Goal: Information Seeking & Learning: Learn about a topic

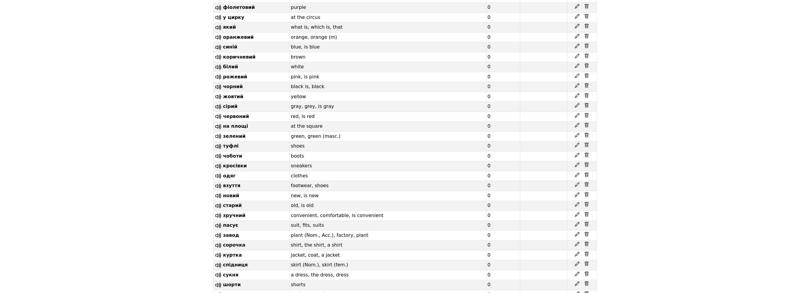
scroll to position [4936, 0]
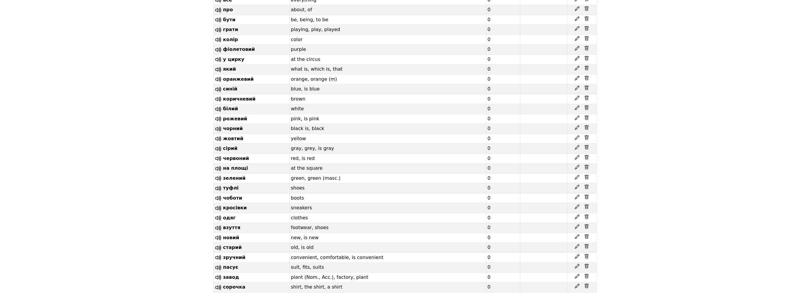
scroll to position [4876, 0]
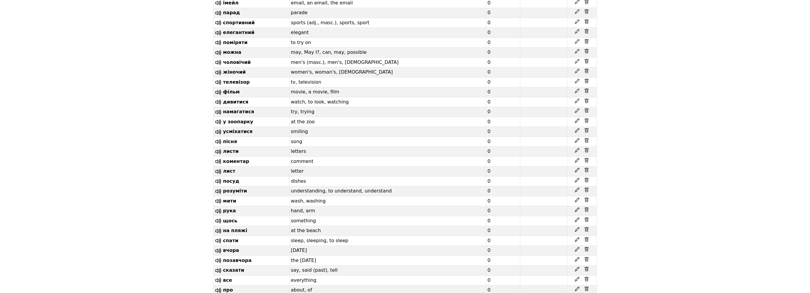
scroll to position [4492, 0]
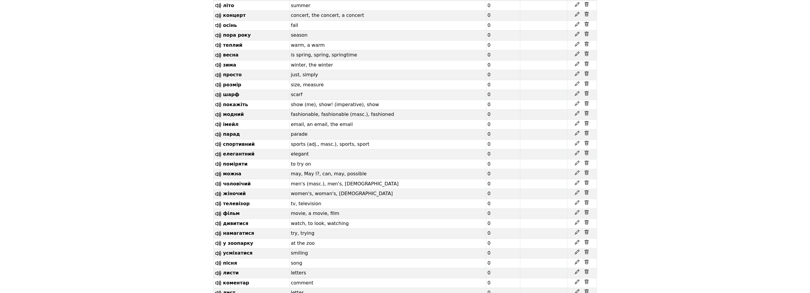
drag, startPoint x: 241, startPoint y: 183, endPoint x: 220, endPoint y: 181, distance: 21.7
drag, startPoint x: 243, startPoint y: 162, endPoint x: 211, endPoint y: 161, distance: 32.0
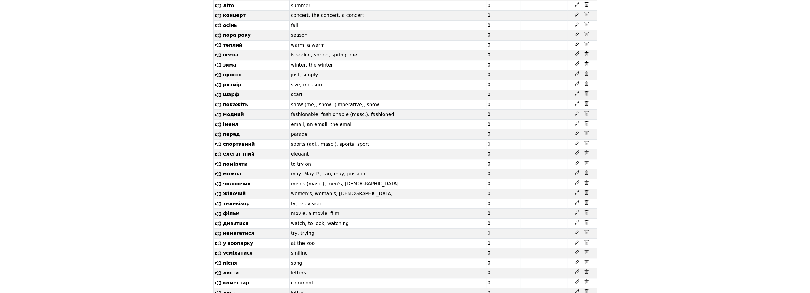
drag, startPoint x: 250, startPoint y: 171, endPoint x: 218, endPoint y: 171, distance: 32.0
drag, startPoint x: 248, startPoint y: 152, endPoint x: 220, endPoint y: 151, distance: 27.3
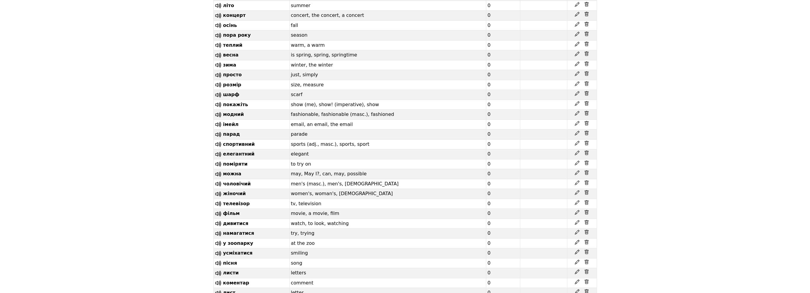
drag, startPoint x: 247, startPoint y: 202, endPoint x: 223, endPoint y: 200, distance: 24.9
drag, startPoint x: 256, startPoint y: 141, endPoint x: 220, endPoint y: 140, distance: 35.5
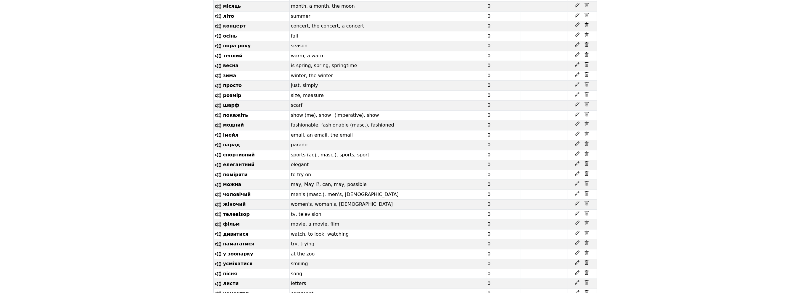
scroll to position [4462, 0]
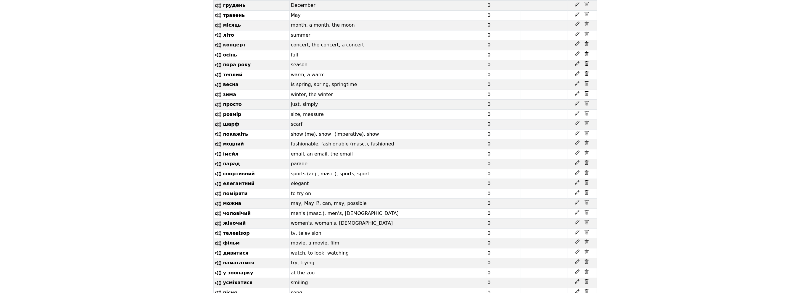
drag, startPoint x: 247, startPoint y: 107, endPoint x: 217, endPoint y: 105, distance: 29.7
drag, startPoint x: 250, startPoint y: 129, endPoint x: 220, endPoint y: 127, distance: 30.3
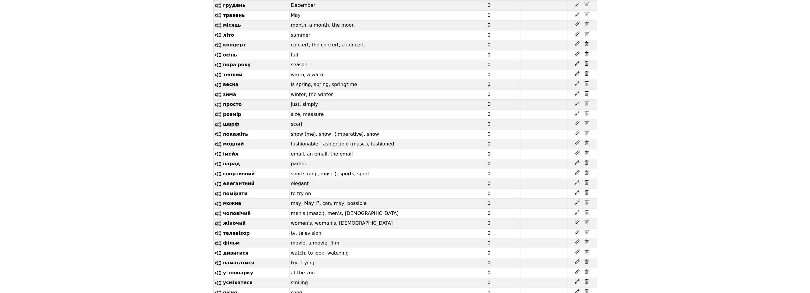
drag, startPoint x: 249, startPoint y: 115, endPoint x: 223, endPoint y: 116, distance: 26.4
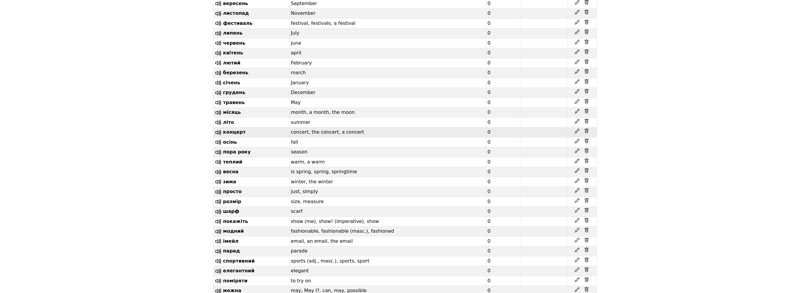
scroll to position [4373, 0]
drag, startPoint x: 245, startPoint y: 198, endPoint x: 223, endPoint y: 197, distance: 21.6
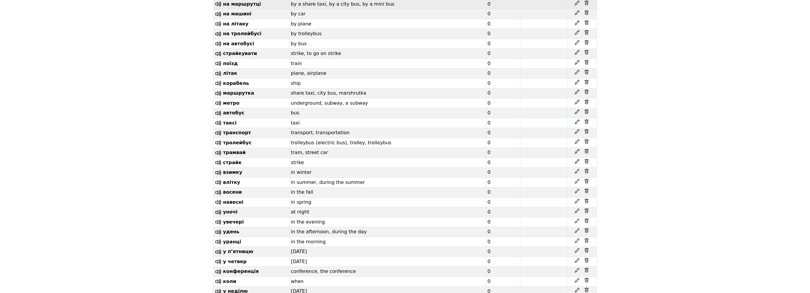
scroll to position [3752, 0]
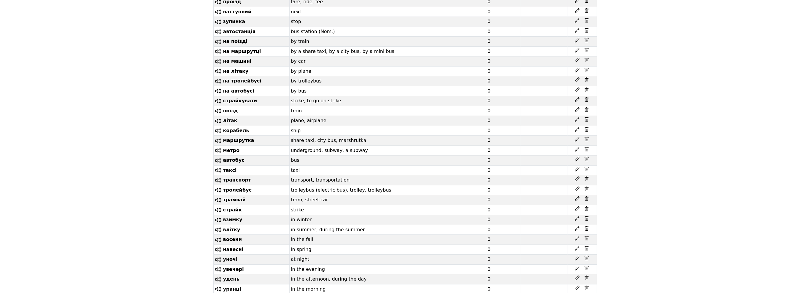
drag, startPoint x: 257, startPoint y: 173, endPoint x: 222, endPoint y: 173, distance: 34.9
drag, startPoint x: 253, startPoint y: 171, endPoint x: 221, endPoint y: 172, distance: 32.0
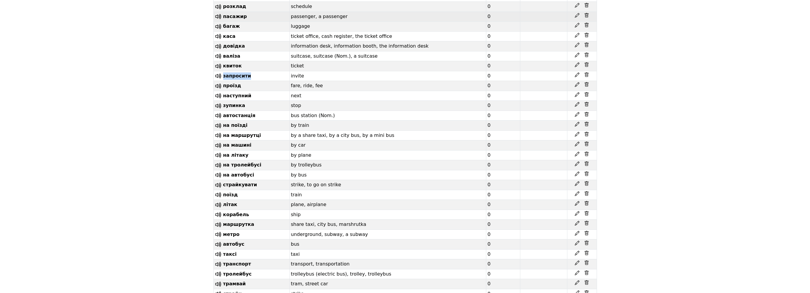
scroll to position [3663, 0]
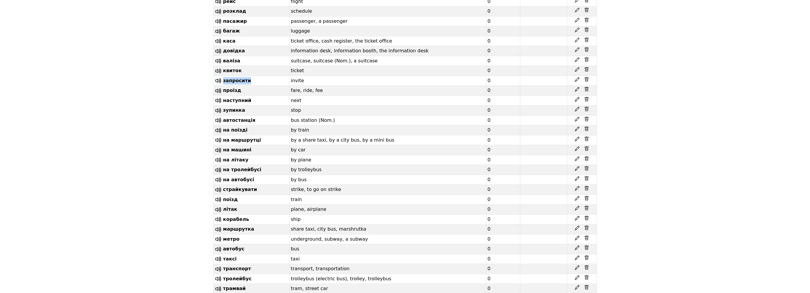
copy span "запросити"
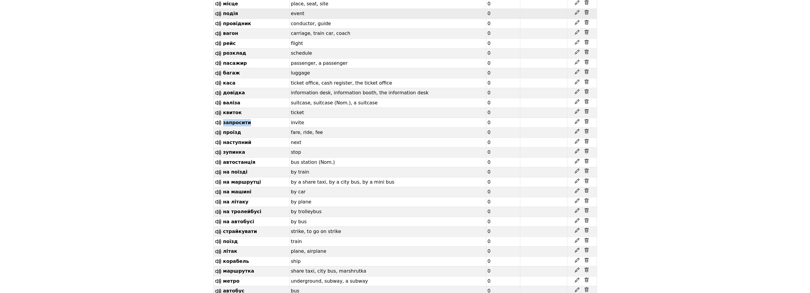
scroll to position [3604, 0]
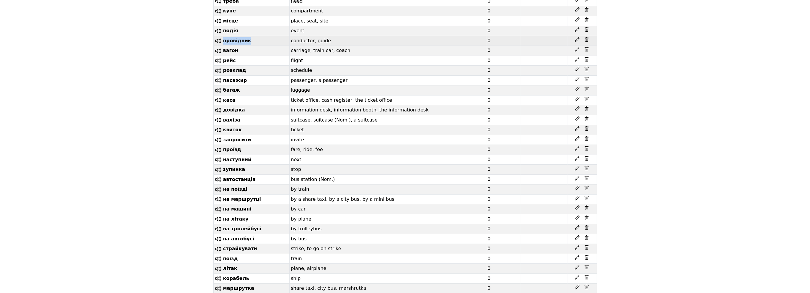
drag, startPoint x: 258, startPoint y: 215, endPoint x: 222, endPoint y: 215, distance: 36.1
click at [222, 46] on td "провідник" at bounding box center [251, 41] width 76 height 10
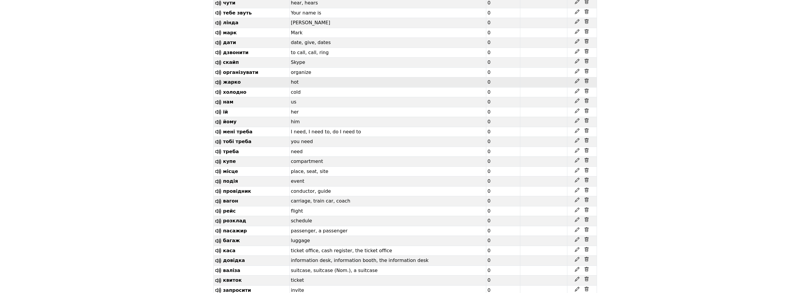
scroll to position [3456, 0]
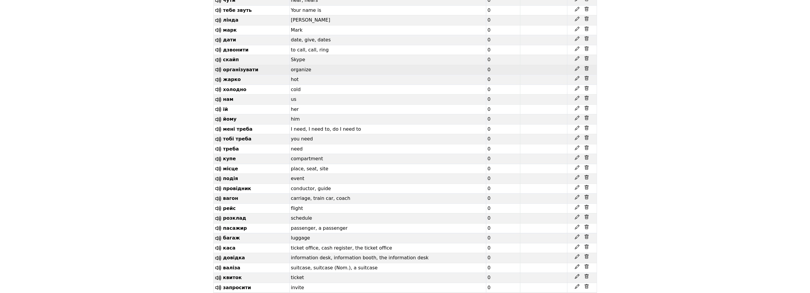
click at [258, 75] on td "організувати" at bounding box center [251, 70] width 76 height 10
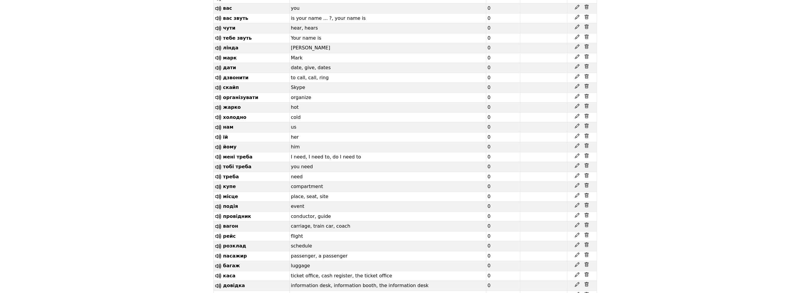
scroll to position [3426, 0]
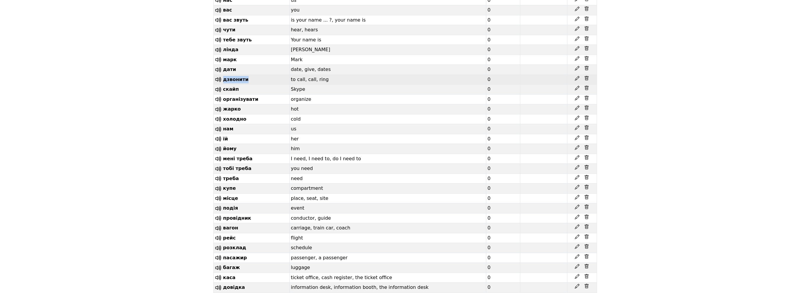
drag, startPoint x: 251, startPoint y: 249, endPoint x: 222, endPoint y: 249, distance: 29.3
click at [222, 85] on td "дзвонити" at bounding box center [251, 80] width 76 height 10
copy span "дзвонити"
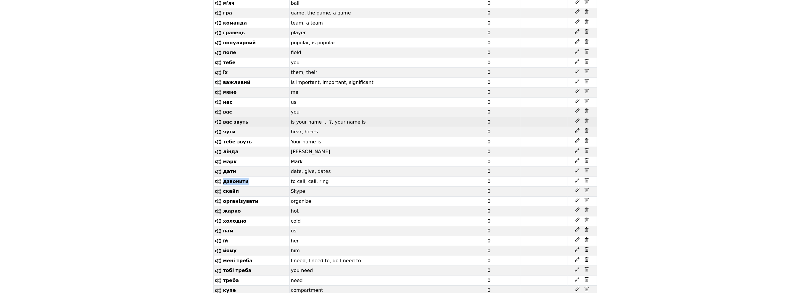
scroll to position [3308, 0]
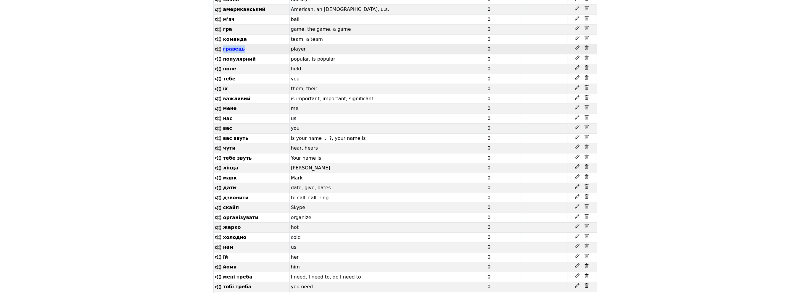
drag, startPoint x: 253, startPoint y: 210, endPoint x: 223, endPoint y: 210, distance: 30.2
click at [223, 54] on td "гравець" at bounding box center [251, 49] width 76 height 10
copy span "гравець"
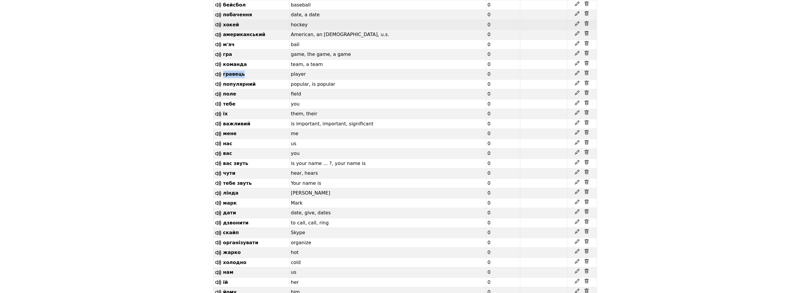
scroll to position [3278, 0]
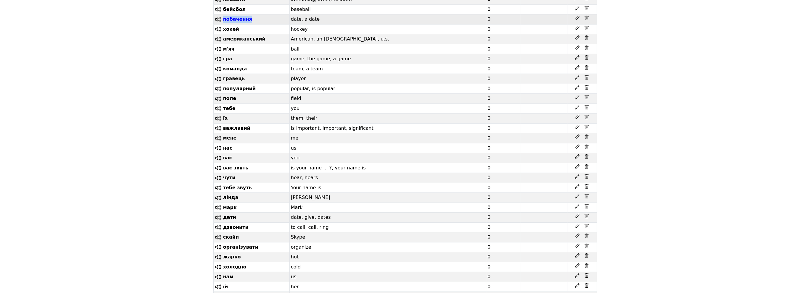
drag, startPoint x: 252, startPoint y: 177, endPoint x: 224, endPoint y: 177, distance: 28.1
click at [224, 25] on td "побачення" at bounding box center [251, 20] width 76 height 10
copy span "побачення"
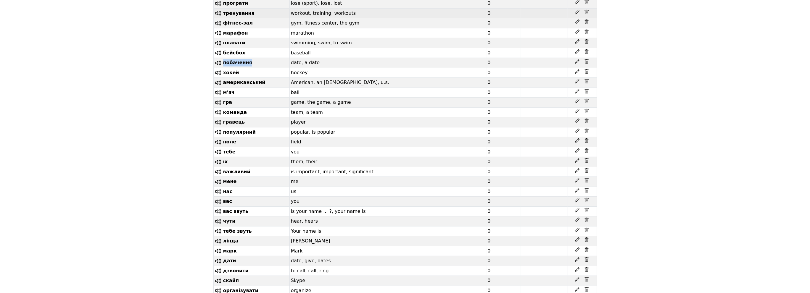
scroll to position [3219, 0]
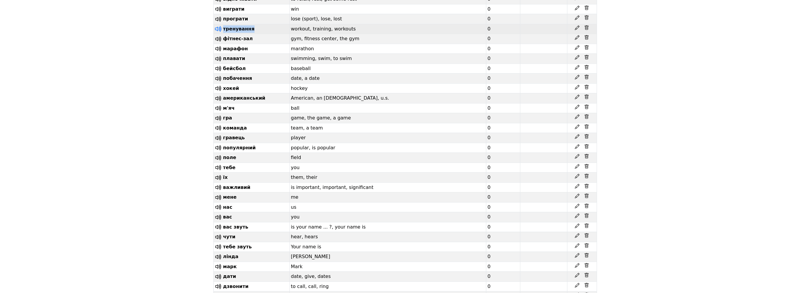
drag, startPoint x: 259, startPoint y: 186, endPoint x: 217, endPoint y: 183, distance: 42.1
click at [217, 34] on td "тренування" at bounding box center [251, 29] width 76 height 10
copy span "тренування"
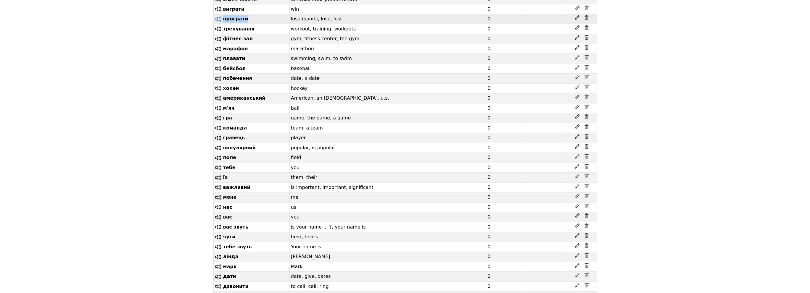
drag, startPoint x: 252, startPoint y: 173, endPoint x: 220, endPoint y: 173, distance: 31.1
click at [220, 24] on td "програти" at bounding box center [251, 19] width 76 height 10
copy span "програти"
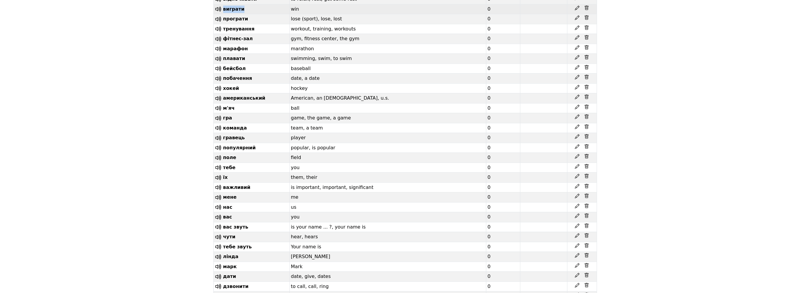
drag, startPoint x: 249, startPoint y: 162, endPoint x: 222, endPoint y: 165, distance: 26.8
click at [222, 14] on td "виграти" at bounding box center [251, 9] width 76 height 10
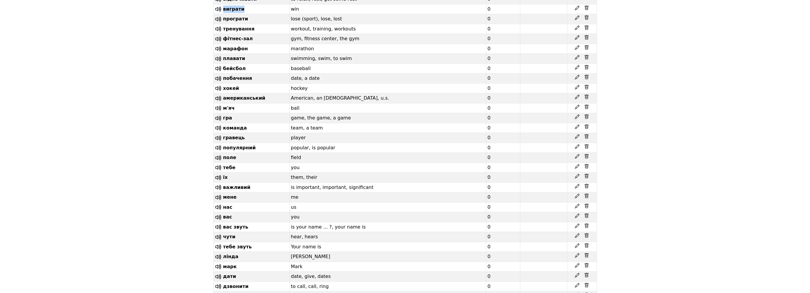
copy span "виграти"
drag, startPoint x: 267, startPoint y: 154, endPoint x: 223, endPoint y: 156, distance: 44.7
copy span "відпочивати"
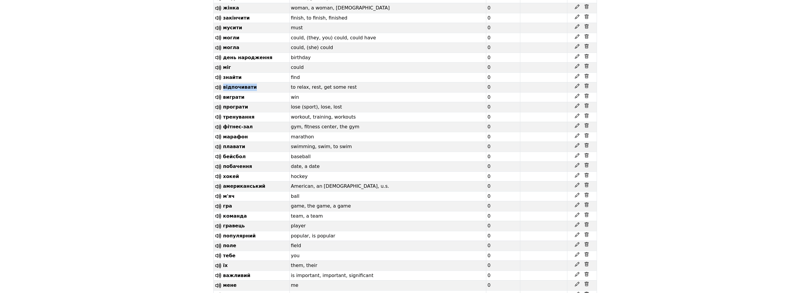
scroll to position [3130, 0]
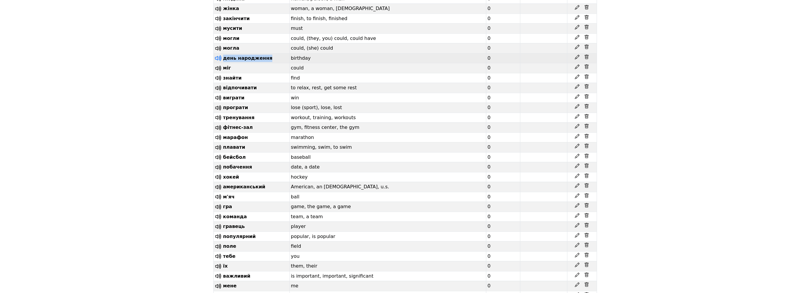
drag, startPoint x: 269, startPoint y: 211, endPoint x: 220, endPoint y: 209, distance: 48.9
click at [220, 63] on td "день народження" at bounding box center [251, 58] width 76 height 10
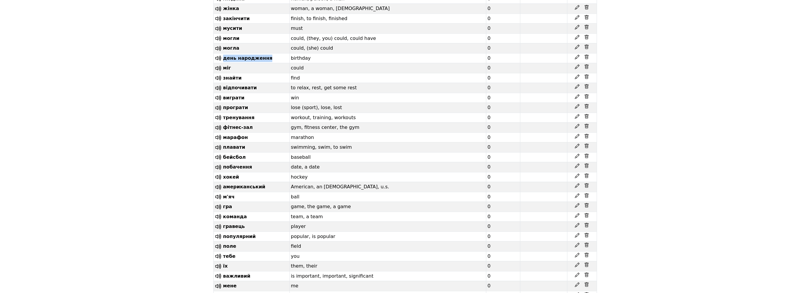
copy span "день народження"
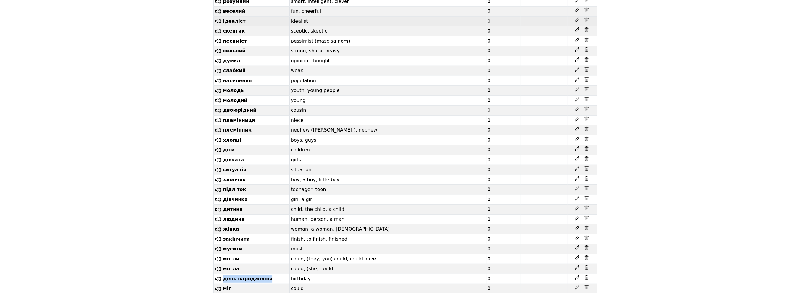
scroll to position [2864, 0]
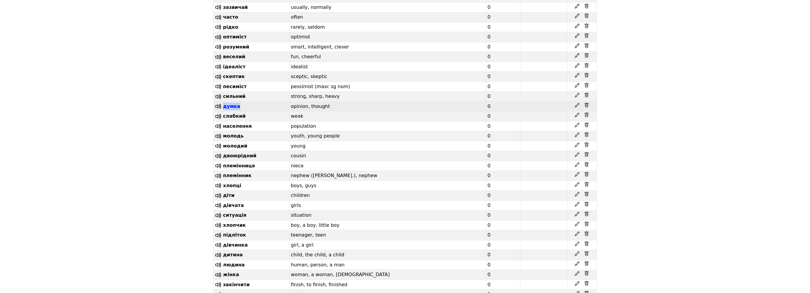
drag, startPoint x: 245, startPoint y: 246, endPoint x: 224, endPoint y: 246, distance: 21.0
click at [224, 112] on td "думка" at bounding box center [251, 107] width 76 height 10
copy span "думка"
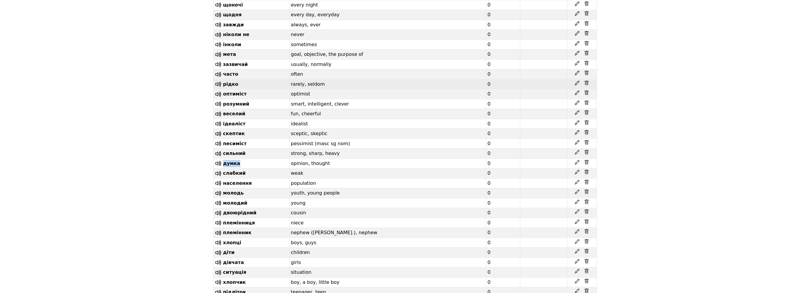
scroll to position [2805, 0]
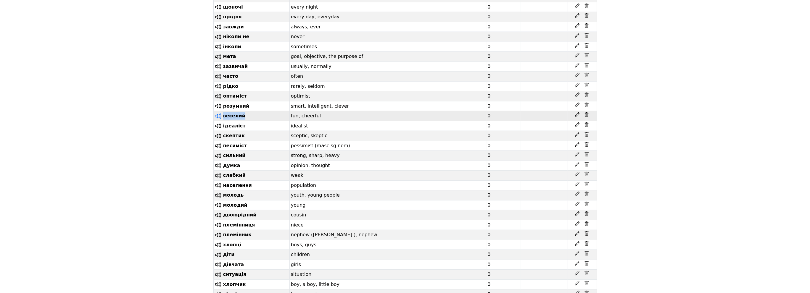
drag, startPoint x: 251, startPoint y: 253, endPoint x: 220, endPoint y: 254, distance: 31.4
click at [220, 121] on td "веселий" at bounding box center [251, 116] width 76 height 10
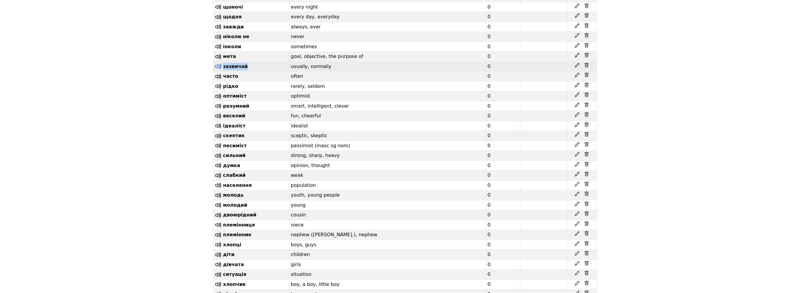
drag, startPoint x: 254, startPoint y: 206, endPoint x: 217, endPoint y: 202, distance: 37.5
click at [216, 72] on td "зазвичай" at bounding box center [251, 67] width 76 height 10
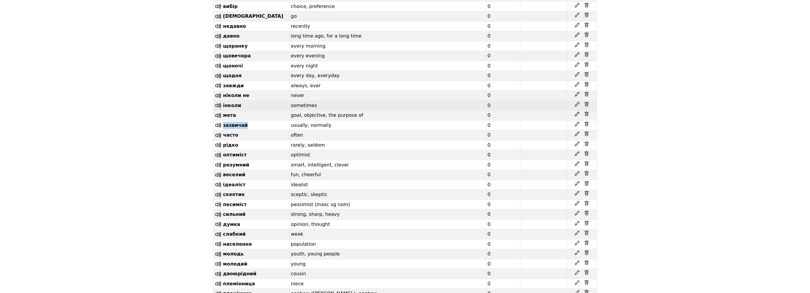
scroll to position [2745, 0]
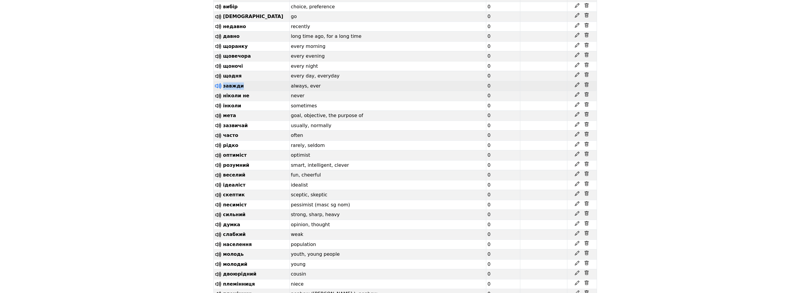
drag, startPoint x: 246, startPoint y: 220, endPoint x: 221, endPoint y: 220, distance: 24.6
click at [221, 91] on td "завжди" at bounding box center [251, 86] width 76 height 10
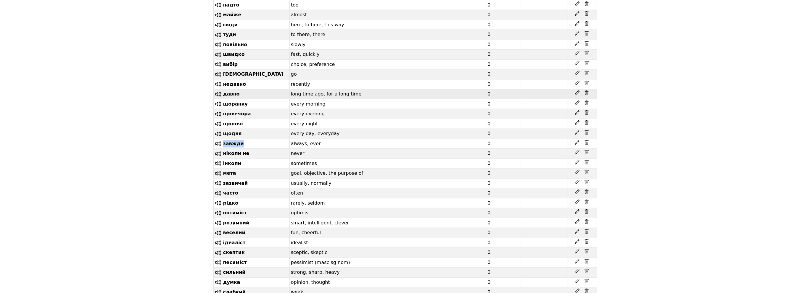
scroll to position [2686, 0]
drag, startPoint x: 244, startPoint y: 225, endPoint x: 223, endPoint y: 227, distance: 21.1
click at [223, 101] on td "давно" at bounding box center [251, 96] width 76 height 10
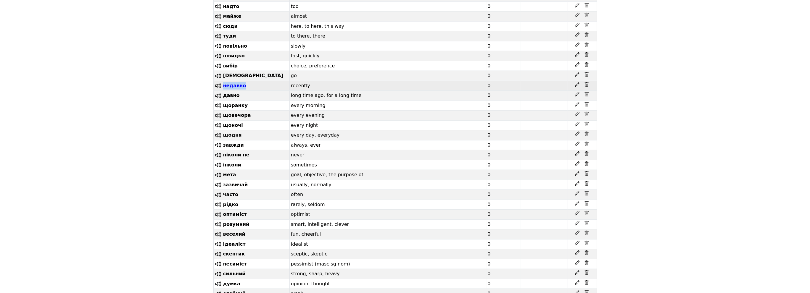
drag, startPoint x: 246, startPoint y: 216, endPoint x: 223, endPoint y: 218, distance: 22.3
click at [223, 91] on td "недавно" at bounding box center [251, 86] width 76 height 10
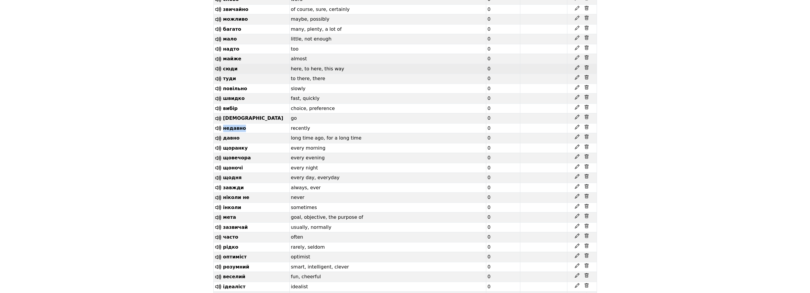
scroll to position [2627, 0]
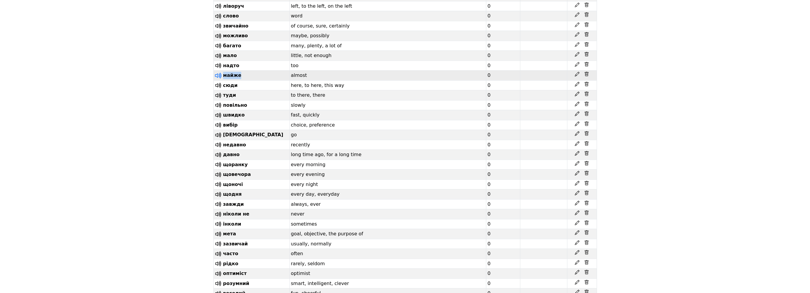
drag, startPoint x: 242, startPoint y: 205, endPoint x: 220, endPoint y: 206, distance: 22.0
click at [220, 81] on td "майже" at bounding box center [251, 76] width 76 height 10
click at [216, 80] on icon at bounding box center [218, 76] width 8 height 8
drag, startPoint x: 252, startPoint y: 205, endPoint x: 223, endPoint y: 205, distance: 28.7
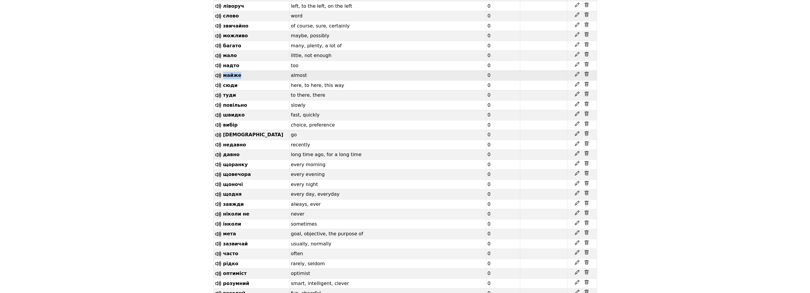
click at [223, 81] on td "майже" at bounding box center [251, 76] width 76 height 10
drag, startPoint x: 240, startPoint y: 191, endPoint x: 222, endPoint y: 192, distance: 18.1
click at [222, 71] on td "надто" at bounding box center [251, 66] width 76 height 10
drag, startPoint x: 238, startPoint y: 185, endPoint x: 223, endPoint y: 185, distance: 15.4
click at [223, 61] on td "мало" at bounding box center [251, 56] width 76 height 10
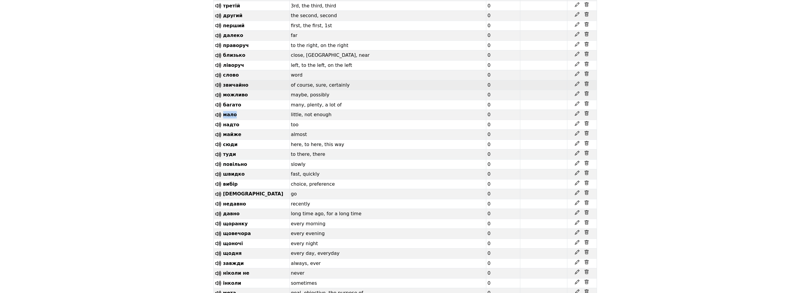
scroll to position [2568, 0]
drag, startPoint x: 249, startPoint y: 211, endPoint x: 223, endPoint y: 212, distance: 26.9
click at [223, 90] on td "звичайно" at bounding box center [251, 85] width 76 height 10
click at [249, 81] on td "слово" at bounding box center [251, 75] width 76 height 10
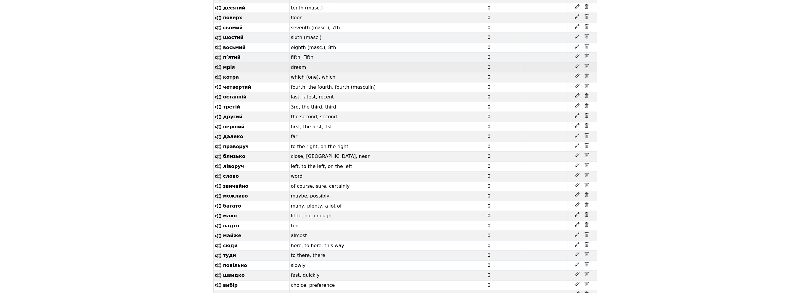
scroll to position [2449, 0]
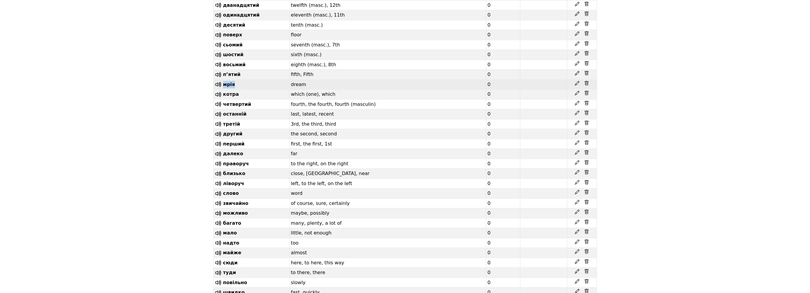
drag, startPoint x: 237, startPoint y: 200, endPoint x: 222, endPoint y: 203, distance: 15.3
click at [222, 90] on td "мрія" at bounding box center [251, 85] width 76 height 10
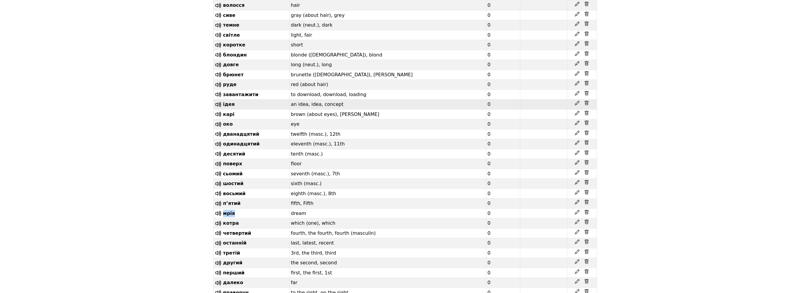
scroll to position [2301, 0]
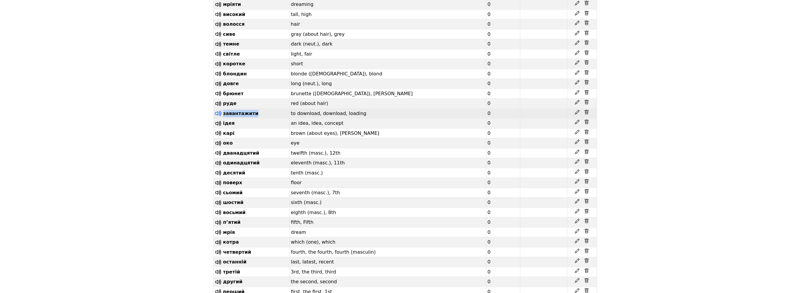
drag, startPoint x: 261, startPoint y: 227, endPoint x: 220, endPoint y: 228, distance: 40.6
click at [220, 119] on td "завантажити" at bounding box center [251, 114] width 76 height 10
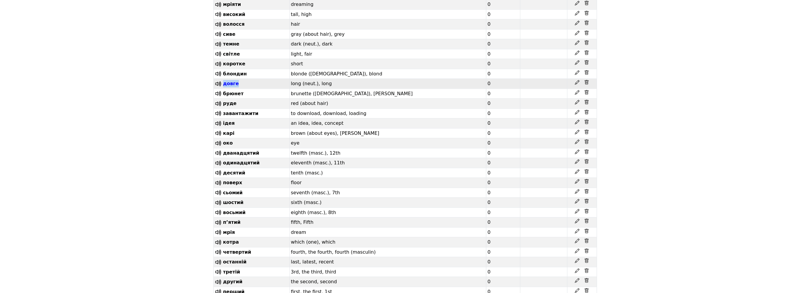
drag, startPoint x: 242, startPoint y: 196, endPoint x: 224, endPoint y: 195, distance: 18.4
click at [224, 89] on td "довге" at bounding box center [251, 84] width 76 height 10
drag, startPoint x: 244, startPoint y: 176, endPoint x: 223, endPoint y: 175, distance: 21.1
click at [223, 69] on td "коротке" at bounding box center [251, 64] width 76 height 10
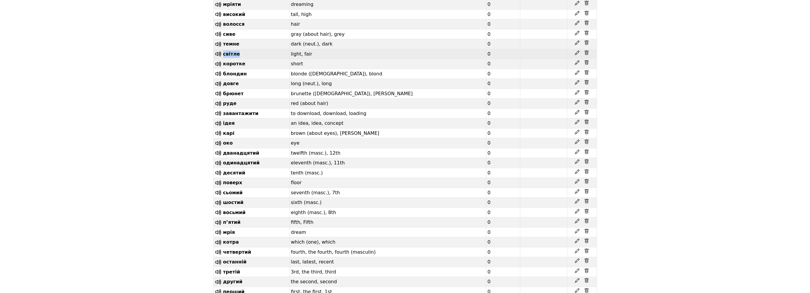
drag, startPoint x: 241, startPoint y: 164, endPoint x: 223, endPoint y: 164, distance: 18.4
click at [223, 59] on td "світле" at bounding box center [251, 54] width 76 height 10
drag, startPoint x: 236, startPoint y: 155, endPoint x: 223, endPoint y: 156, distance: 13.6
click at [223, 49] on td "темне" at bounding box center [251, 44] width 76 height 10
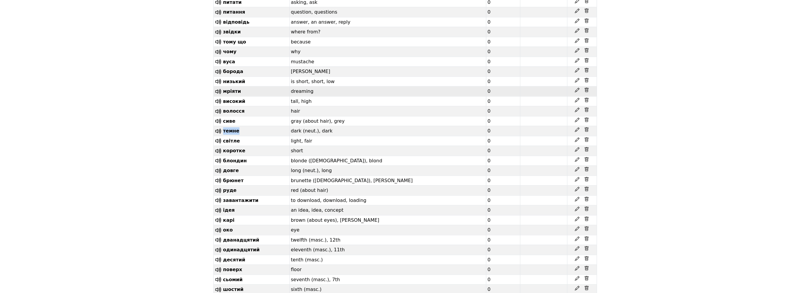
scroll to position [2213, 0]
drag, startPoint x: 250, startPoint y: 201, endPoint x: 221, endPoint y: 201, distance: 28.4
click at [221, 99] on td "мріяти" at bounding box center [251, 93] width 76 height 10
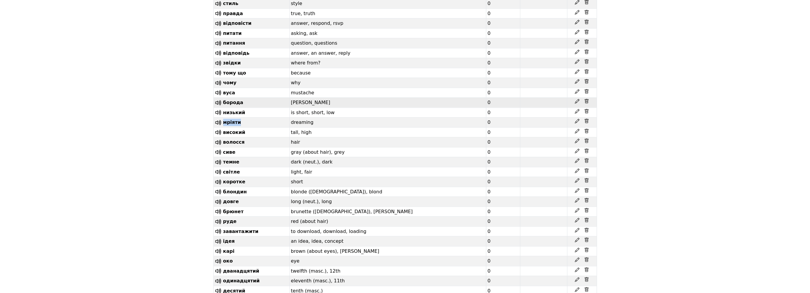
scroll to position [2183, 0]
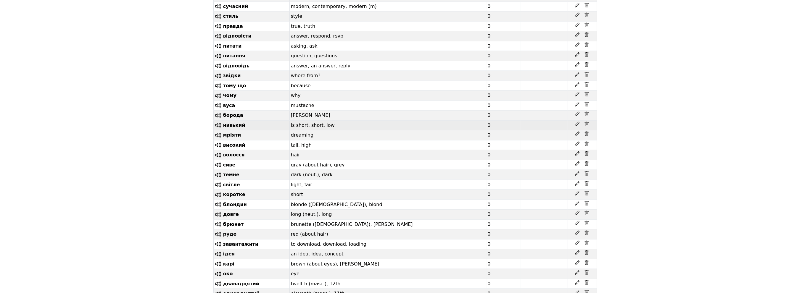
scroll to position [2153, 0]
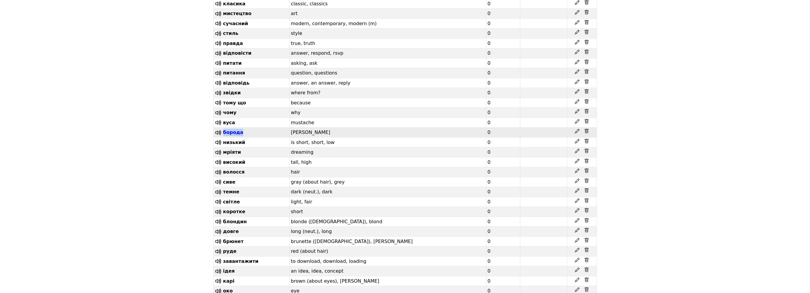
drag, startPoint x: 250, startPoint y: 236, endPoint x: 223, endPoint y: 239, distance: 27.1
click at [223, 138] on td "борода" at bounding box center [251, 133] width 76 height 10
click at [243, 98] on td "звідки" at bounding box center [251, 93] width 76 height 10
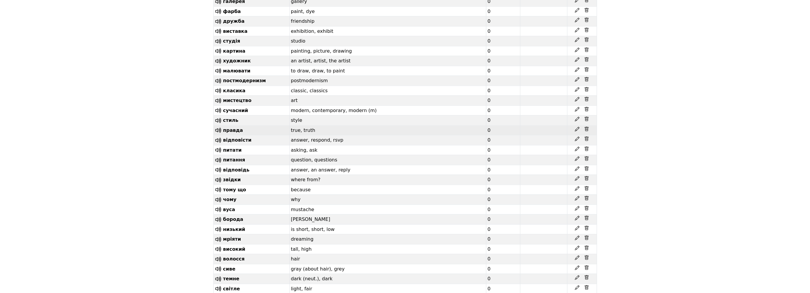
scroll to position [2065, 0]
drag, startPoint x: 247, startPoint y: 235, endPoint x: 222, endPoint y: 235, distance: 25.2
click at [222, 137] on td "правда" at bounding box center [251, 132] width 76 height 10
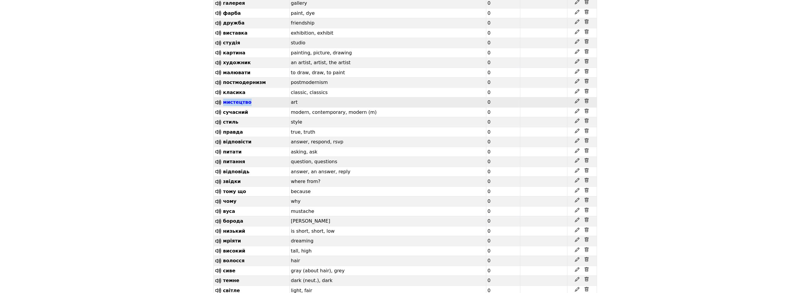
drag, startPoint x: 252, startPoint y: 204, endPoint x: 223, endPoint y: 202, distance: 29.1
click at [223, 108] on td "мистецтво" at bounding box center [251, 103] width 76 height 10
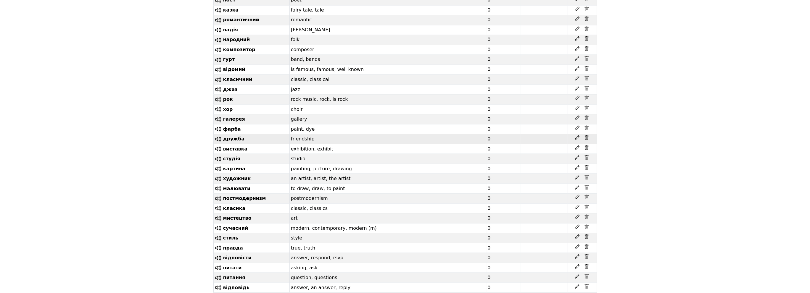
scroll to position [1946, 0]
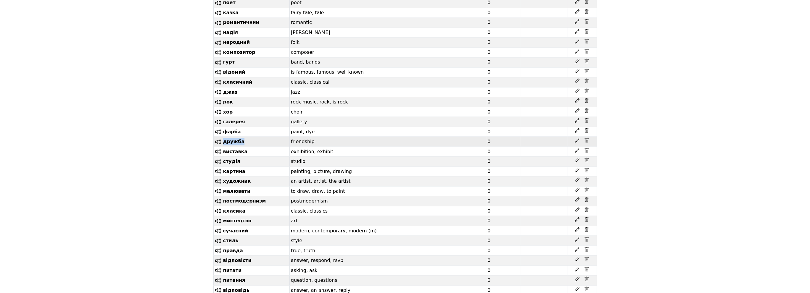
drag, startPoint x: 247, startPoint y: 237, endPoint x: 222, endPoint y: 239, distance: 25.5
click at [222, 147] on td "дружба" at bounding box center [251, 142] width 76 height 10
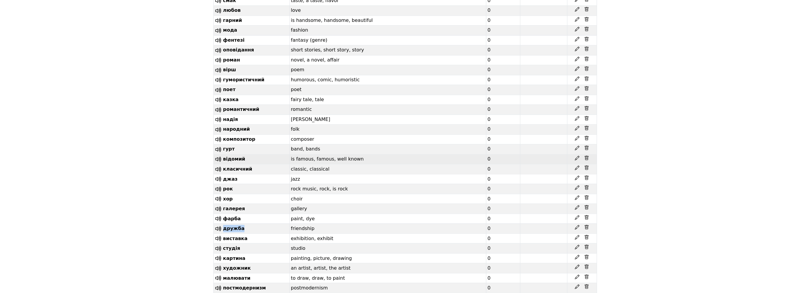
scroll to position [1857, 0]
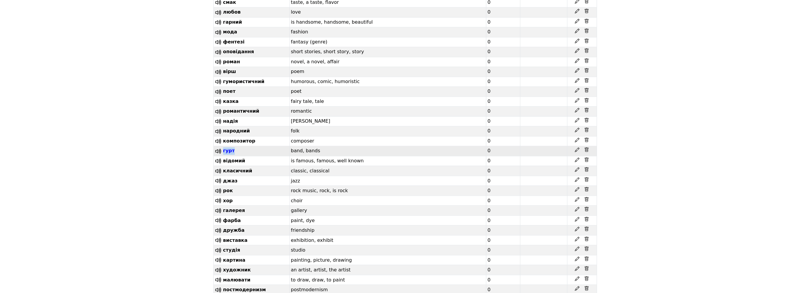
drag, startPoint x: 240, startPoint y: 244, endPoint x: 223, endPoint y: 243, distance: 17.8
click at [223, 156] on td "гурт" at bounding box center [251, 151] width 76 height 10
click at [246, 136] on td "народний" at bounding box center [251, 131] width 76 height 10
click at [239, 126] on td "надія" at bounding box center [251, 121] width 76 height 10
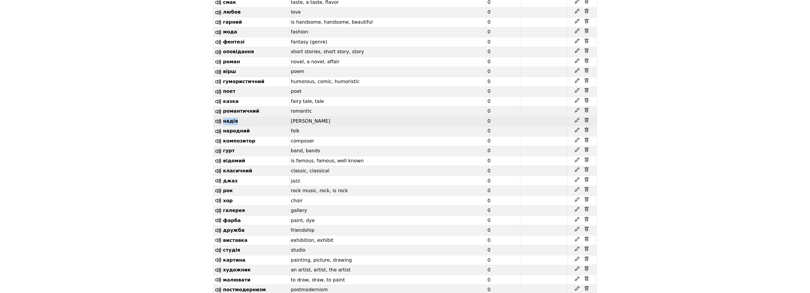
drag, startPoint x: 244, startPoint y: 214, endPoint x: 222, endPoint y: 215, distance: 22.8
click at [222, 126] on td "надія" at bounding box center [251, 121] width 76 height 10
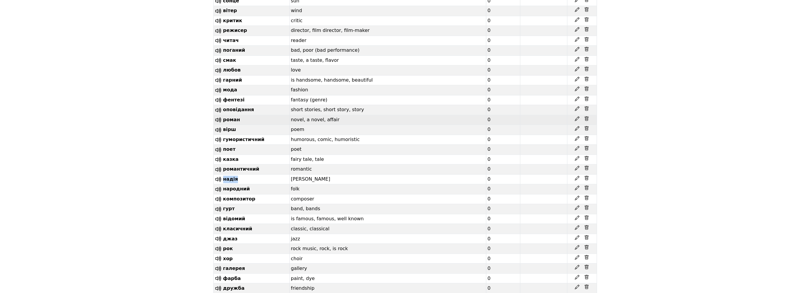
scroll to position [1798, 0]
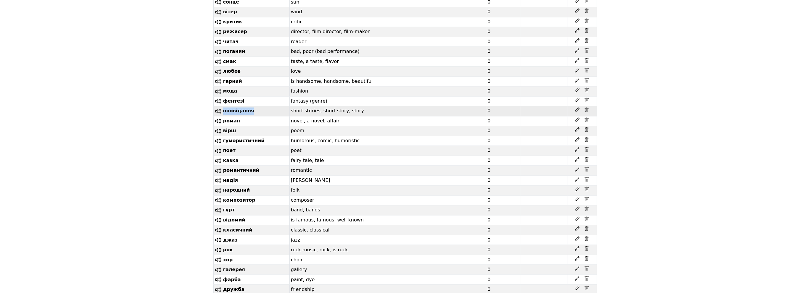
drag, startPoint x: 255, startPoint y: 199, endPoint x: 222, endPoint y: 201, distance: 33.0
click at [222, 116] on td "оповідання" at bounding box center [251, 111] width 76 height 10
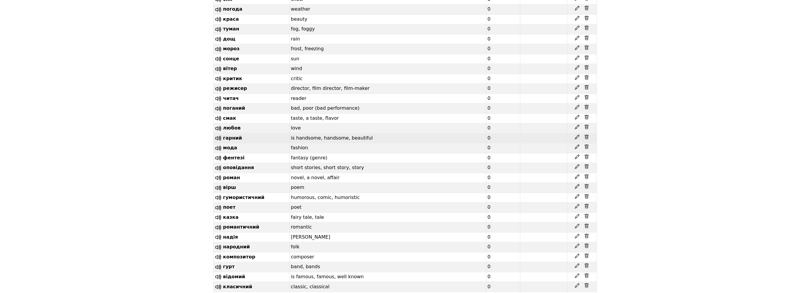
scroll to position [1739, 0]
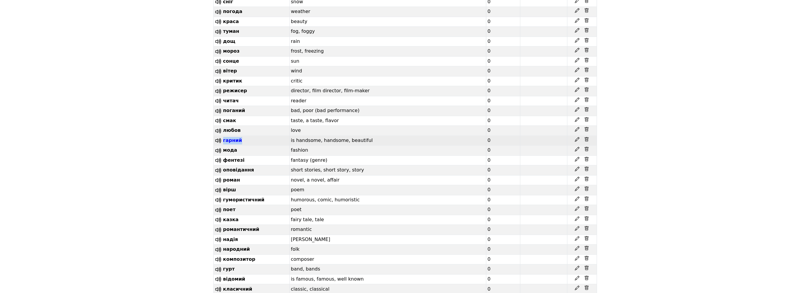
drag, startPoint x: 248, startPoint y: 227, endPoint x: 223, endPoint y: 226, distance: 24.3
click at [223, 146] on td "гарний" at bounding box center [251, 141] width 76 height 10
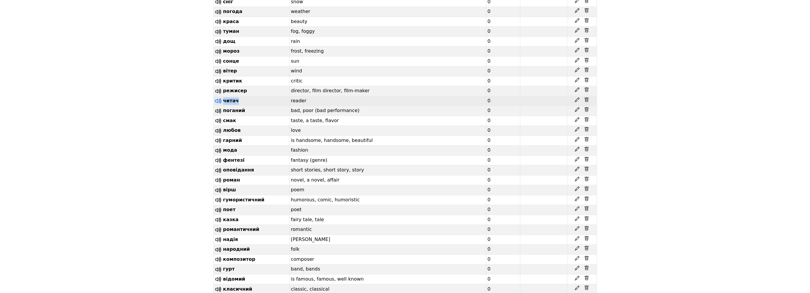
drag, startPoint x: 243, startPoint y: 183, endPoint x: 220, endPoint y: 184, distance: 22.5
click at [220, 106] on td "читач" at bounding box center [251, 101] width 76 height 10
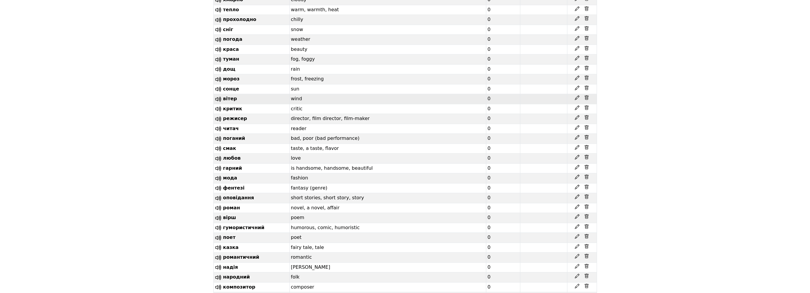
scroll to position [1709, 0]
drag, startPoint x: 244, startPoint y: 181, endPoint x: 220, endPoint y: 183, distance: 23.5
click at [220, 106] on td "вітер" at bounding box center [251, 101] width 76 height 10
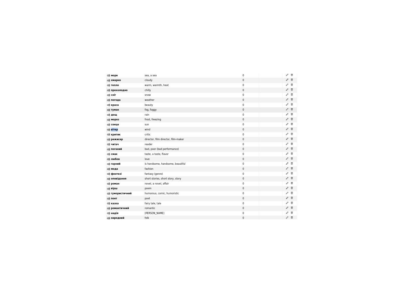
scroll to position [1680, 0]
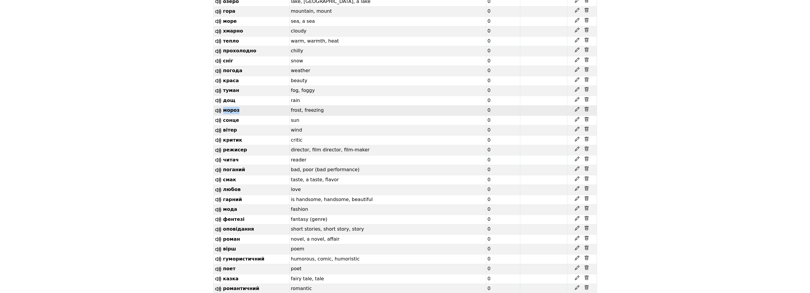
drag, startPoint x: 243, startPoint y: 191, endPoint x: 222, endPoint y: 186, distance: 20.8
click at [222, 116] on td "мороз" at bounding box center [251, 111] width 76 height 10
drag, startPoint x: 242, startPoint y: 170, endPoint x: 220, endPoint y: 170, distance: 21.6
click at [220, 96] on td "туман" at bounding box center [251, 91] width 76 height 10
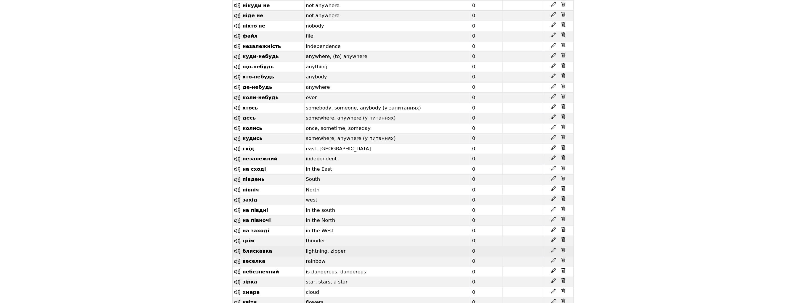
scroll to position [1354, 0]
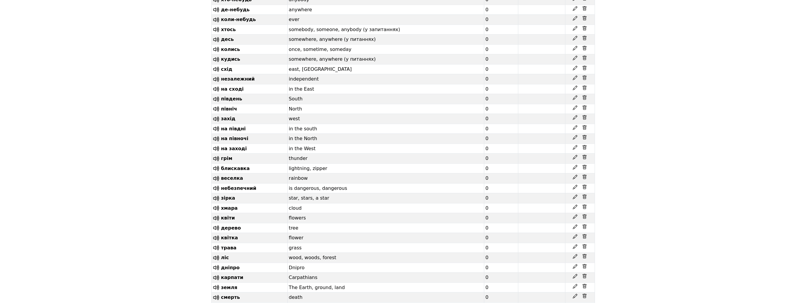
drag, startPoint x: 86, startPoint y: 255, endPoint x: 71, endPoint y: 257, distance: 14.6
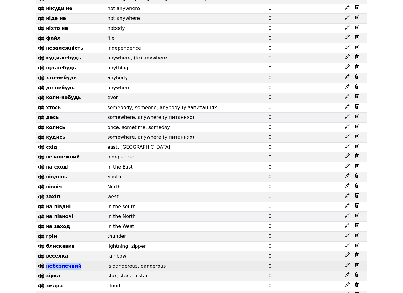
drag, startPoint x: 79, startPoint y: 257, endPoint x: 47, endPoint y: 256, distance: 32.0
click at [47, 261] on td "небезпечний" at bounding box center [71, 266] width 70 height 10
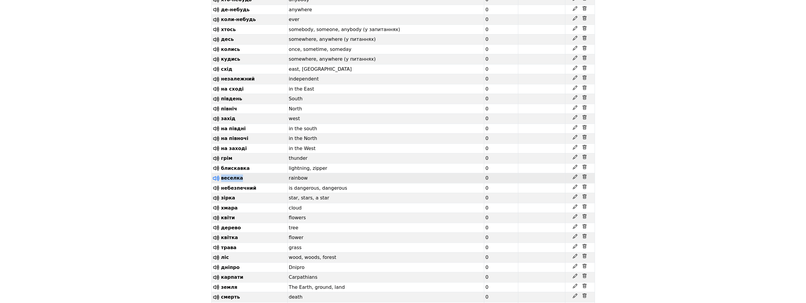
drag, startPoint x: 234, startPoint y: 243, endPoint x: 219, endPoint y: 243, distance: 14.8
click at [219, 183] on td "веселка" at bounding box center [249, 178] width 76 height 10
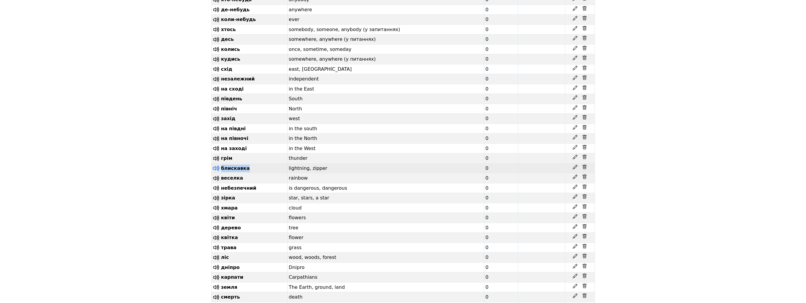
drag, startPoint x: 253, startPoint y: 236, endPoint x: 219, endPoint y: 236, distance: 33.5
click at [219, 173] on td "блискавка" at bounding box center [249, 168] width 76 height 10
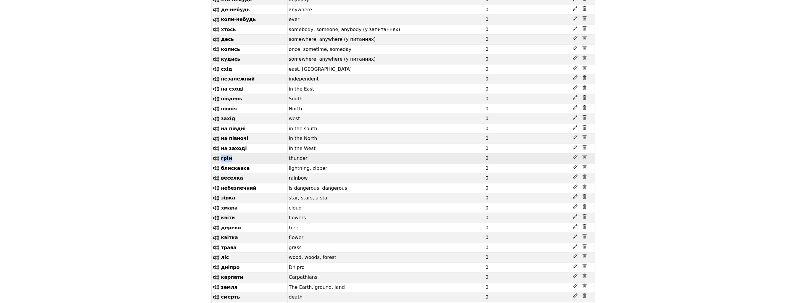
drag, startPoint x: 244, startPoint y: 223, endPoint x: 220, endPoint y: 225, distance: 23.8
click at [220, 164] on td "грім" at bounding box center [249, 159] width 76 height 10
drag, startPoint x: 247, startPoint y: 215, endPoint x: 221, endPoint y: 215, distance: 25.5
click at [221, 154] on td "на заході" at bounding box center [249, 149] width 76 height 10
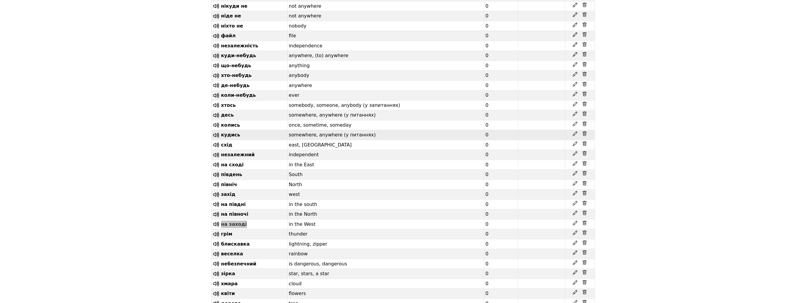
scroll to position [1266, 0]
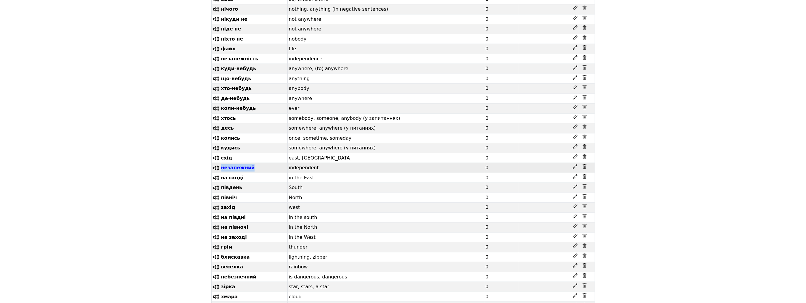
drag, startPoint x: 255, startPoint y: 231, endPoint x: 222, endPoint y: 232, distance: 32.9
click at [222, 173] on td "незалежний" at bounding box center [249, 168] width 76 height 10
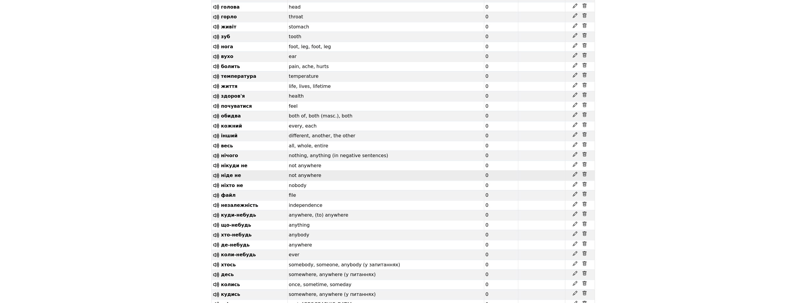
scroll to position [1118, 0]
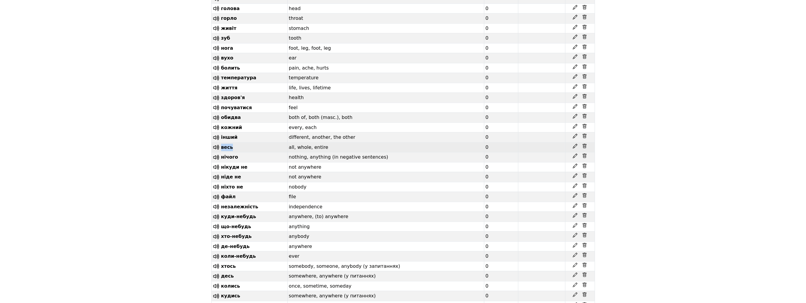
drag, startPoint x: 228, startPoint y: 202, endPoint x: 220, endPoint y: 203, distance: 8.7
click at [220, 152] on td "весь" at bounding box center [249, 147] width 76 height 10
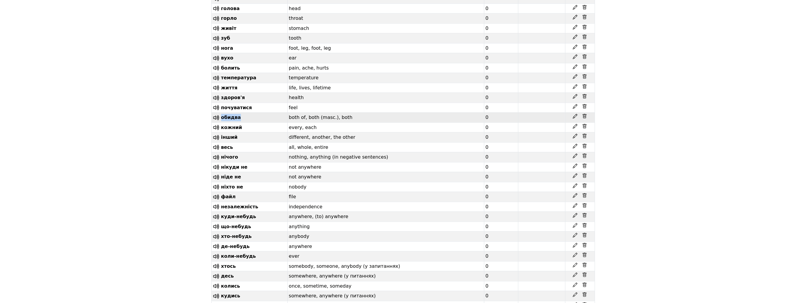
drag, startPoint x: 241, startPoint y: 170, endPoint x: 220, endPoint y: 171, distance: 20.8
click at [220, 123] on td "обидва" at bounding box center [249, 118] width 76 height 10
drag, startPoint x: 252, startPoint y: 160, endPoint x: 219, endPoint y: 162, distance: 32.6
click at [219, 113] on td "почуватися" at bounding box center [249, 108] width 76 height 10
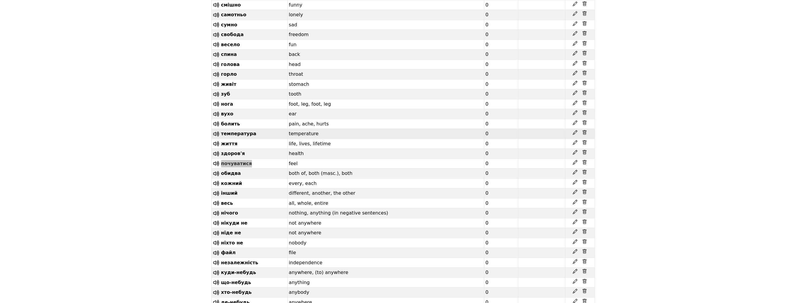
scroll to position [1058, 0]
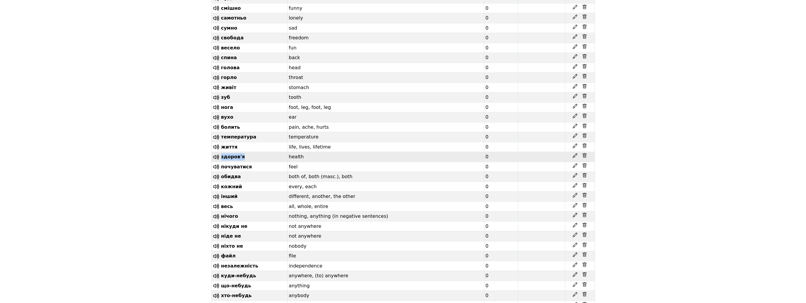
drag, startPoint x: 253, startPoint y: 209, endPoint x: 220, endPoint y: 208, distance: 33.2
click at [220, 162] on td "здоров'я" at bounding box center [249, 157] width 76 height 10
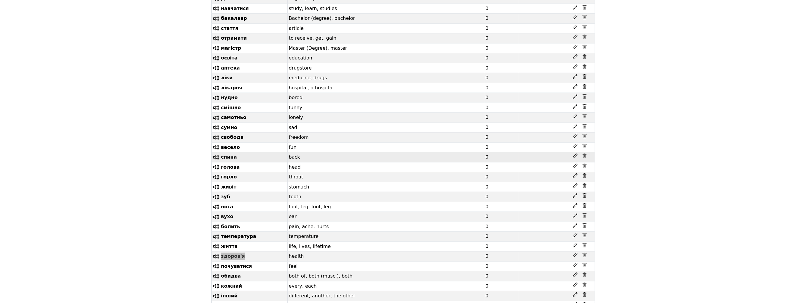
scroll to position [940, 0]
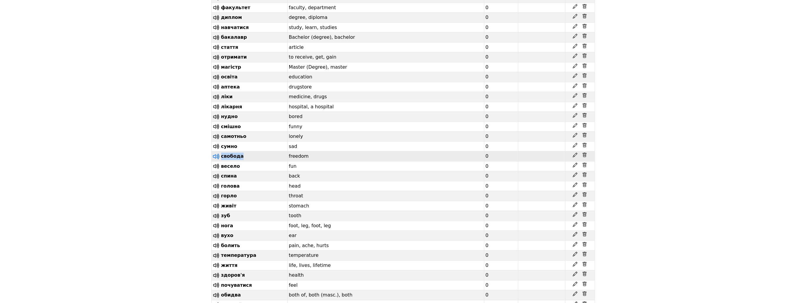
drag, startPoint x: 246, startPoint y: 203, endPoint x: 216, endPoint y: 204, distance: 30.2
click at [216, 162] on td "свобода" at bounding box center [249, 157] width 76 height 10
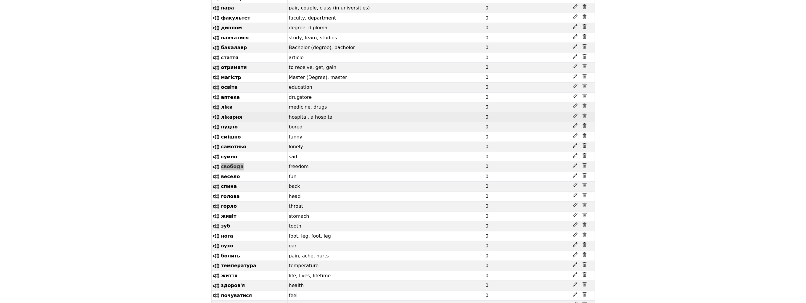
scroll to position [910, 0]
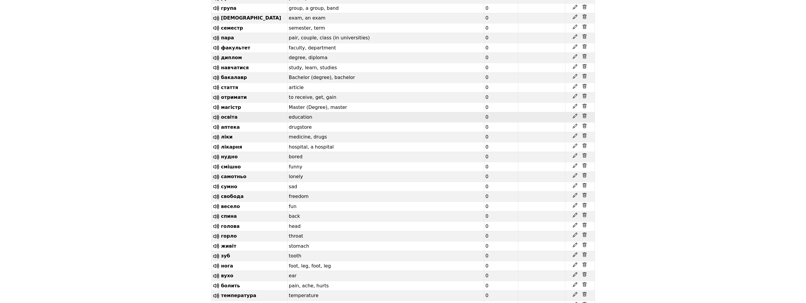
scroll to position [881, 0]
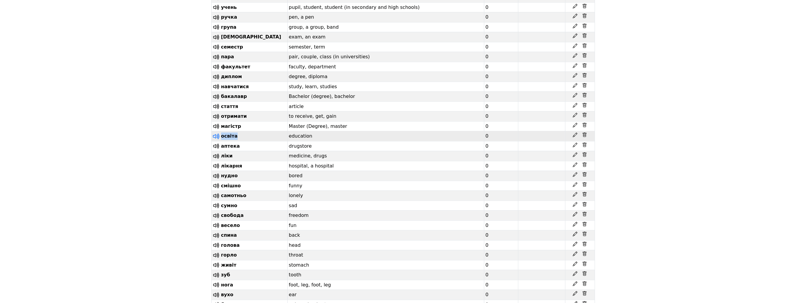
drag, startPoint x: 244, startPoint y: 178, endPoint x: 217, endPoint y: 179, distance: 27.2
click at [217, 141] on td "освіта" at bounding box center [249, 136] width 76 height 10
drag, startPoint x: 250, startPoint y: 160, endPoint x: 216, endPoint y: 161, distance: 34.6
click at [216, 122] on td "отримати" at bounding box center [249, 117] width 76 height 10
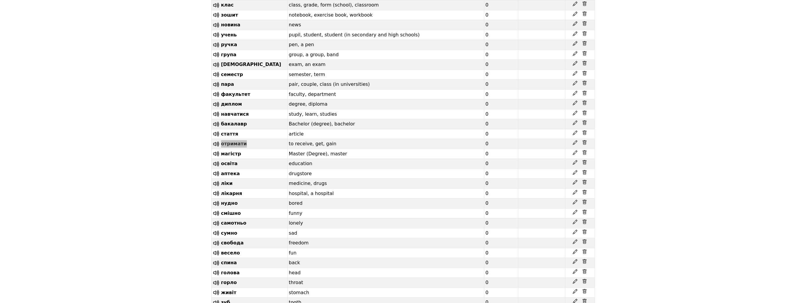
scroll to position [851, 0]
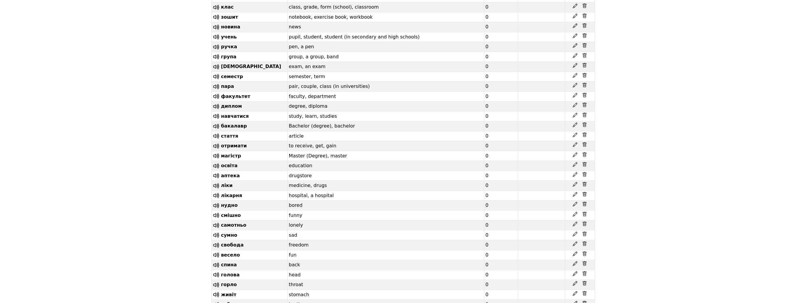
drag, startPoint x: 243, startPoint y: 155, endPoint x: 219, endPoint y: 157, distance: 24.3
click at [219, 121] on td "навчатися" at bounding box center [249, 116] width 76 height 10
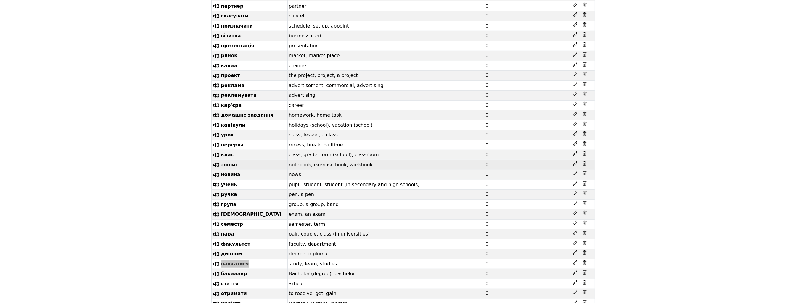
scroll to position [703, 0]
click at [247, 160] on td "клас" at bounding box center [249, 155] width 76 height 10
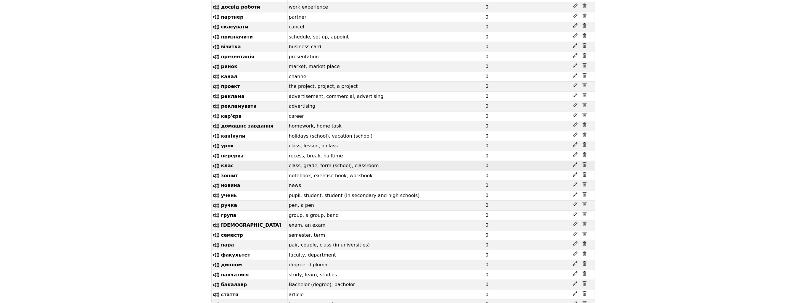
scroll to position [674, 0]
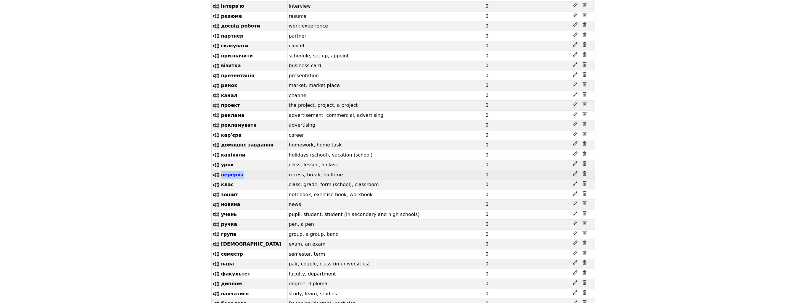
drag, startPoint x: 248, startPoint y: 206, endPoint x: 221, endPoint y: 209, distance: 27.1
click at [221, 180] on td "перерва" at bounding box center [249, 175] width 76 height 10
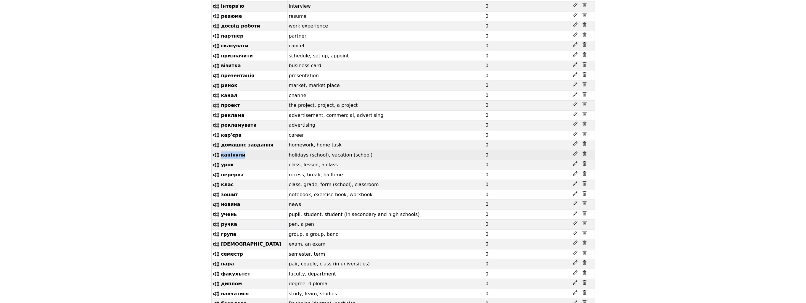
drag, startPoint x: 249, startPoint y: 189, endPoint x: 221, endPoint y: 189, distance: 27.8
click at [221, 160] on td "канікули" at bounding box center [249, 155] width 76 height 10
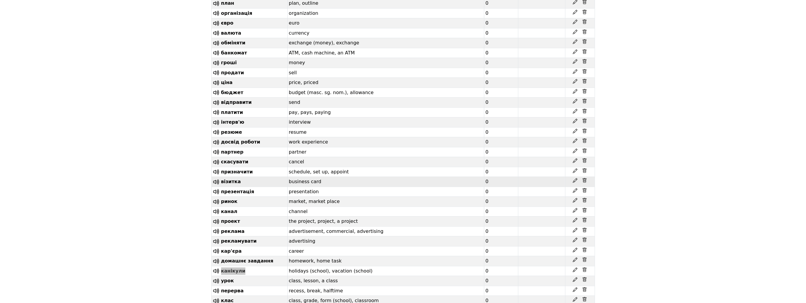
scroll to position [555, 0]
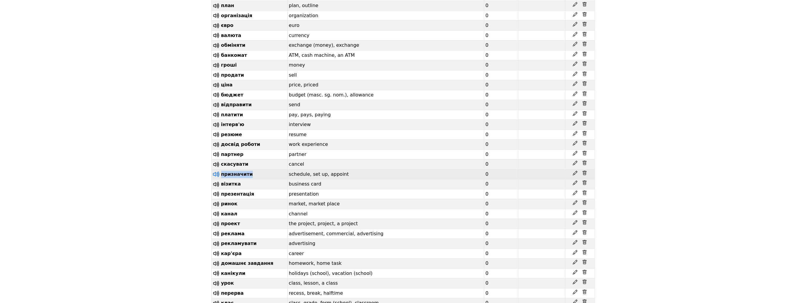
drag, startPoint x: 255, startPoint y: 201, endPoint x: 218, endPoint y: 200, distance: 37.3
click at [218, 179] on td "призначити" at bounding box center [249, 174] width 76 height 10
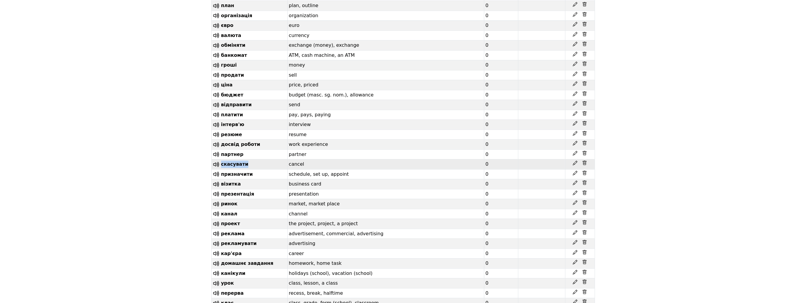
drag, startPoint x: 247, startPoint y: 191, endPoint x: 222, endPoint y: 194, distance: 25.3
click at [221, 170] on td "скасувати" at bounding box center [249, 165] width 76 height 10
drag, startPoint x: 260, startPoint y: 168, endPoint x: 221, endPoint y: 171, distance: 39.2
click at [221, 150] on td "досвід роботи" at bounding box center [249, 145] width 76 height 10
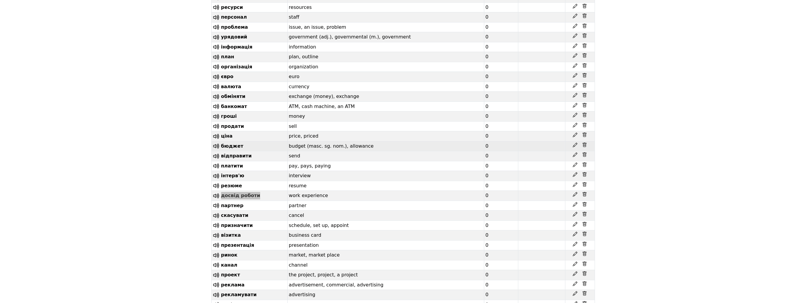
scroll to position [496, 0]
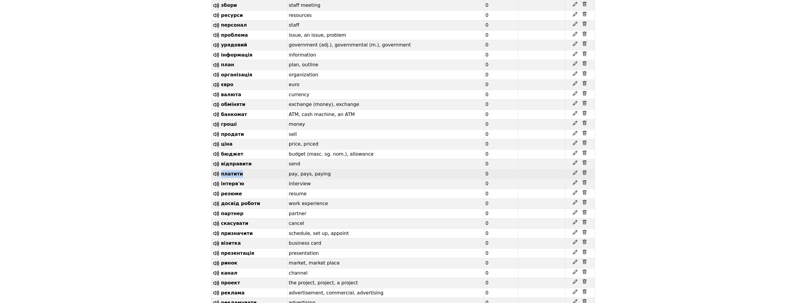
drag, startPoint x: 241, startPoint y: 200, endPoint x: 221, endPoint y: 202, distance: 20.0
click at [221, 179] on td "платити" at bounding box center [249, 174] width 76 height 10
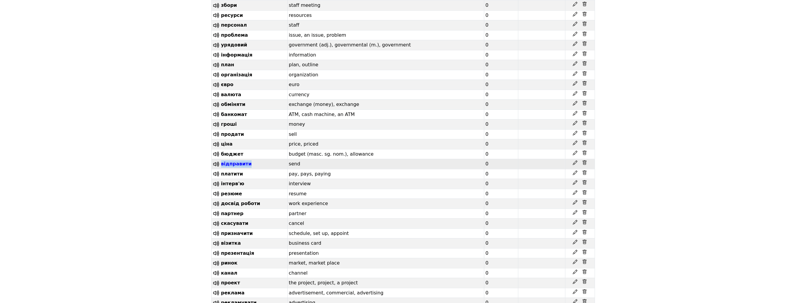
drag, startPoint x: 252, startPoint y: 188, endPoint x: 223, endPoint y: 189, distance: 29.3
click at [223, 169] on td "відправити" at bounding box center [249, 164] width 76 height 10
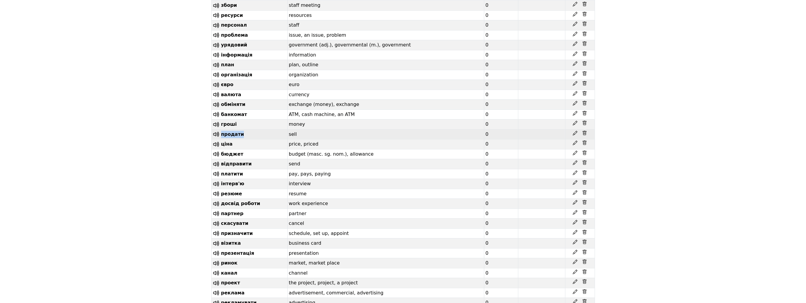
drag, startPoint x: 246, startPoint y: 160, endPoint x: 221, endPoint y: 159, distance: 24.3
click at [221, 139] on td "продати" at bounding box center [249, 134] width 76 height 10
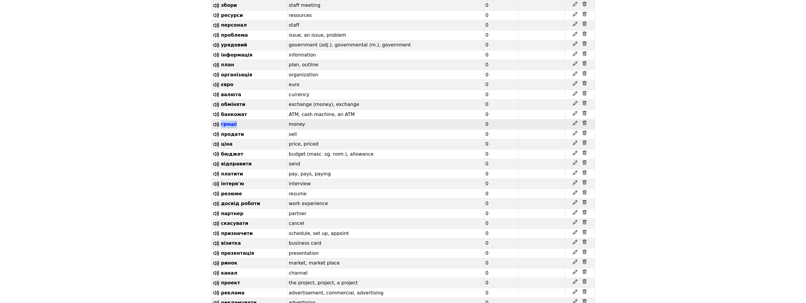
drag, startPoint x: 236, startPoint y: 145, endPoint x: 221, endPoint y: 148, distance: 14.8
click at [221, 130] on td "гроші" at bounding box center [249, 125] width 76 height 10
drag, startPoint x: 250, startPoint y: 123, endPoint x: 235, endPoint y: 126, distance: 15.1
click at [220, 110] on td "обміняти" at bounding box center [249, 105] width 76 height 10
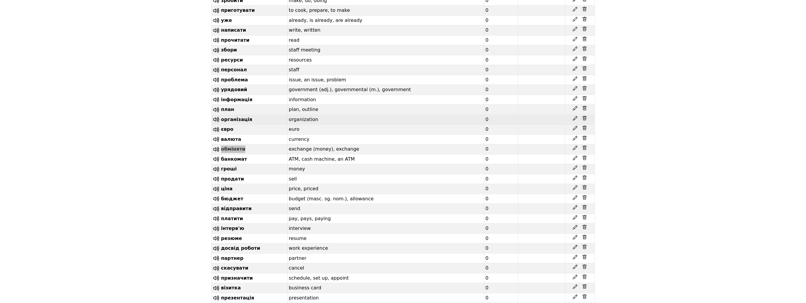
scroll to position [437, 0]
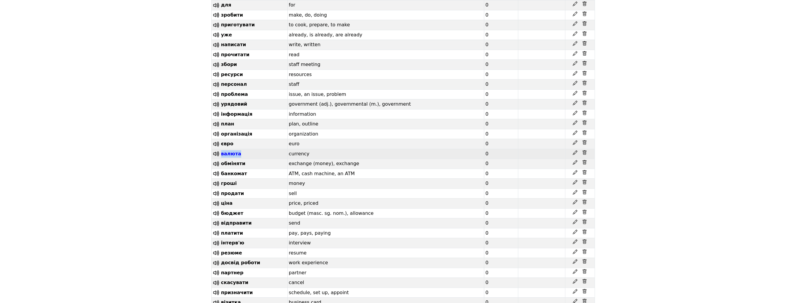
drag, startPoint x: 248, startPoint y: 175, endPoint x: 221, endPoint y: 175, distance: 26.9
click at [221, 159] on td "валюта" at bounding box center [249, 154] width 76 height 10
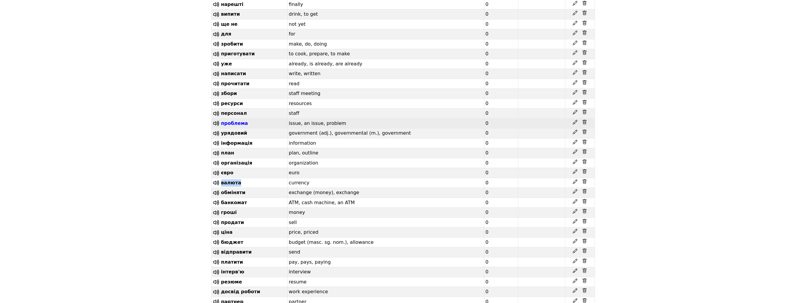
scroll to position [407, 0]
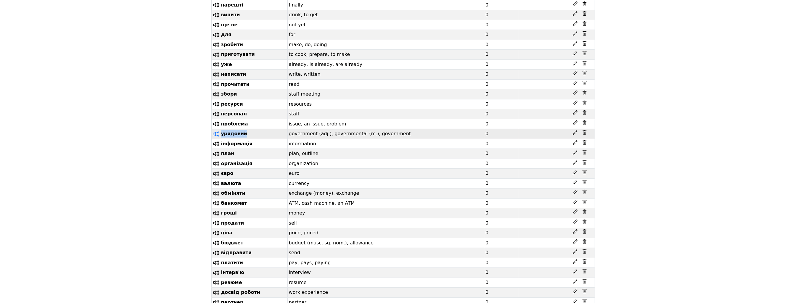
drag, startPoint x: 246, startPoint y: 151, endPoint x: 219, endPoint y: 152, distance: 26.9
click at [219, 139] on td "урядовий" at bounding box center [249, 134] width 76 height 10
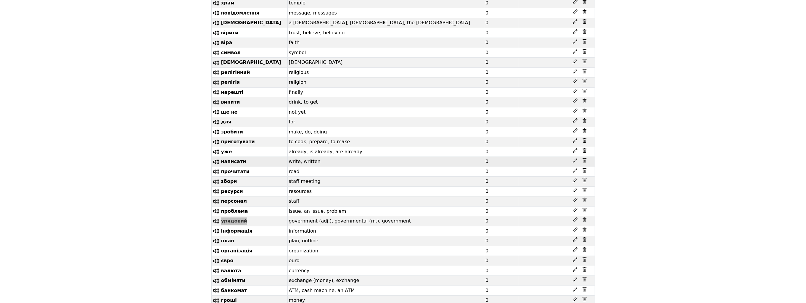
scroll to position [318, 0]
drag, startPoint x: 242, startPoint y: 195, endPoint x: 219, endPoint y: 197, distance: 22.9
click at [219, 188] on td "збори" at bounding box center [249, 183] width 76 height 10
drag, startPoint x: 252, startPoint y: 157, endPoint x: 219, endPoint y: 158, distance: 32.6
click at [219, 149] on td "приготувати" at bounding box center [249, 144] width 76 height 10
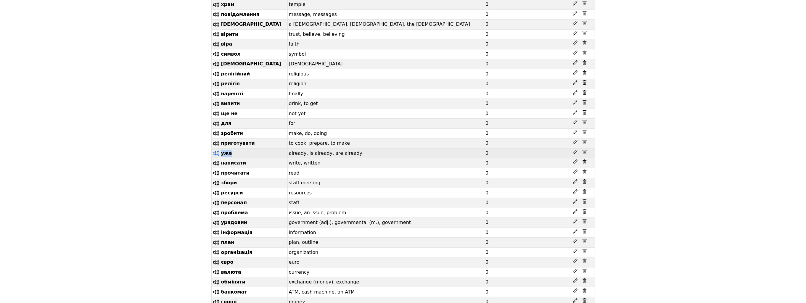
drag, startPoint x: 236, startPoint y: 167, endPoint x: 220, endPoint y: 169, distance: 16.4
click at [220, 158] on td "уже" at bounding box center [249, 153] width 76 height 10
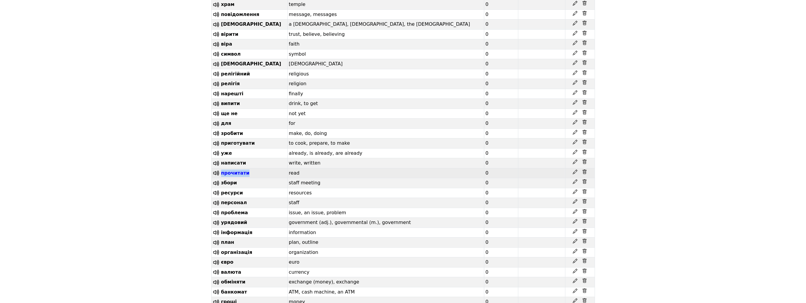
drag, startPoint x: 248, startPoint y: 188, endPoint x: 221, endPoint y: 189, distance: 26.7
click at [221, 178] on td "прочитати" at bounding box center [249, 173] width 76 height 10
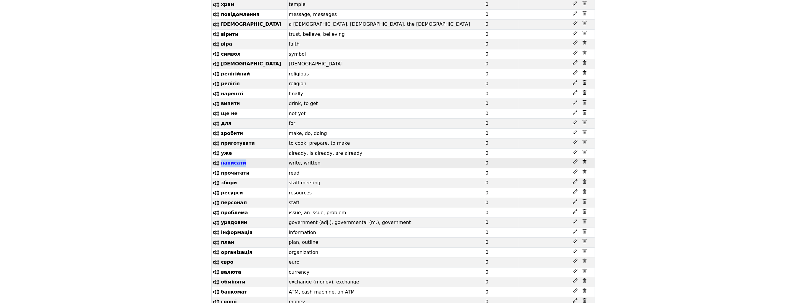
drag, startPoint x: 249, startPoint y: 178, endPoint x: 222, endPoint y: 179, distance: 27.3
click at [222, 168] on td "написати" at bounding box center [249, 163] width 76 height 10
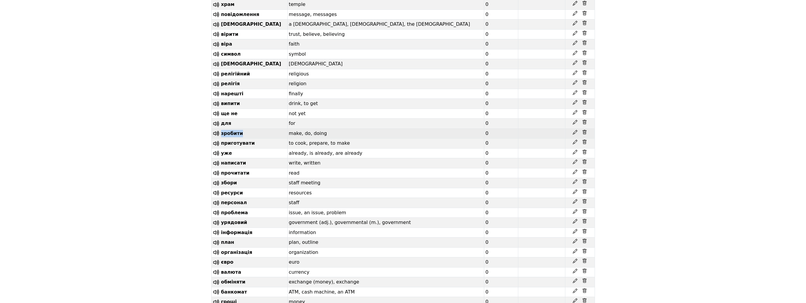
drag, startPoint x: 238, startPoint y: 145, endPoint x: 220, endPoint y: 146, distance: 17.8
click at [220, 139] on td "зробити" at bounding box center [249, 133] width 76 height 10
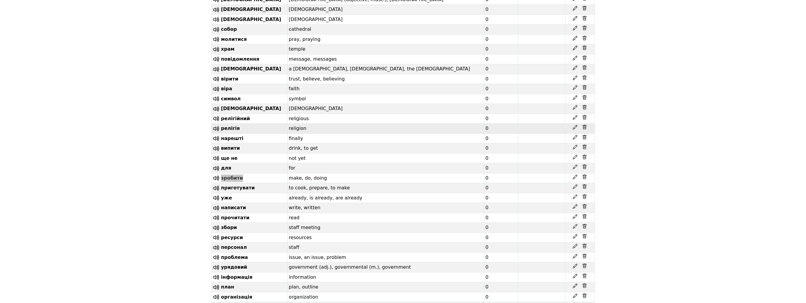
scroll to position [259, 0]
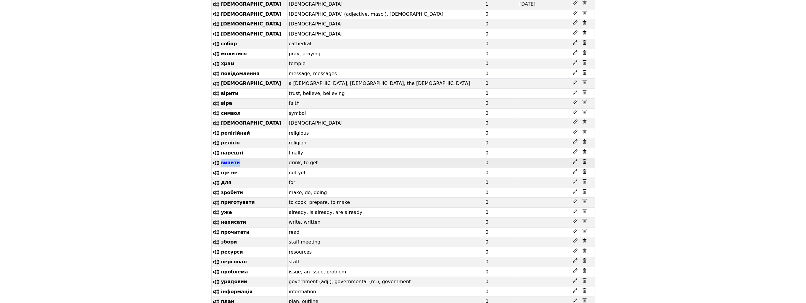
drag, startPoint x: 248, startPoint y: 174, endPoint x: 221, endPoint y: 174, distance: 26.6
click at [221, 168] on td "випити" at bounding box center [249, 163] width 76 height 10
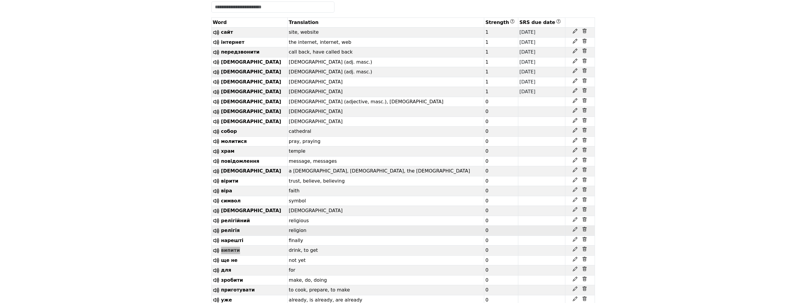
scroll to position [170, 0]
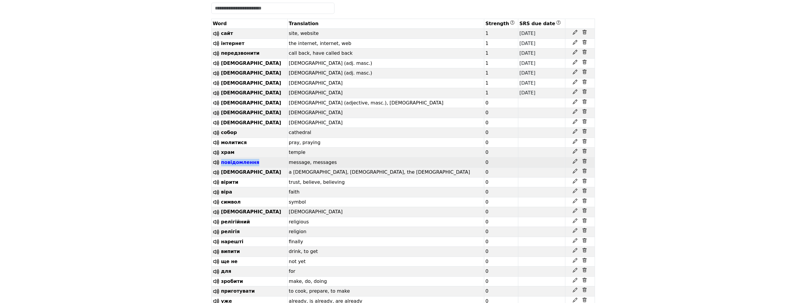
drag, startPoint x: 264, startPoint y: 169, endPoint x: 221, endPoint y: 169, distance: 42.6
click at [221, 168] on td "повідомлення" at bounding box center [249, 162] width 76 height 10
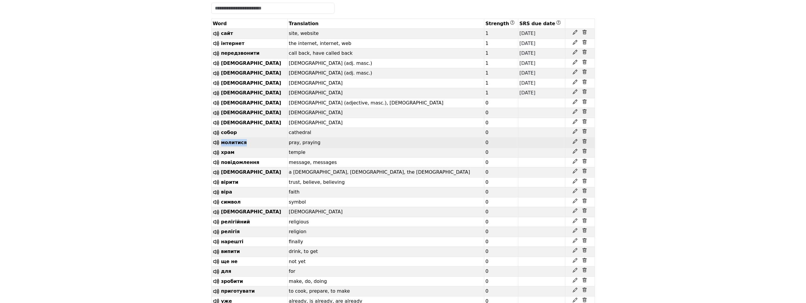
drag, startPoint x: 252, startPoint y: 149, endPoint x: 220, endPoint y: 149, distance: 31.4
click at [220, 148] on td "молитися" at bounding box center [249, 143] width 76 height 10
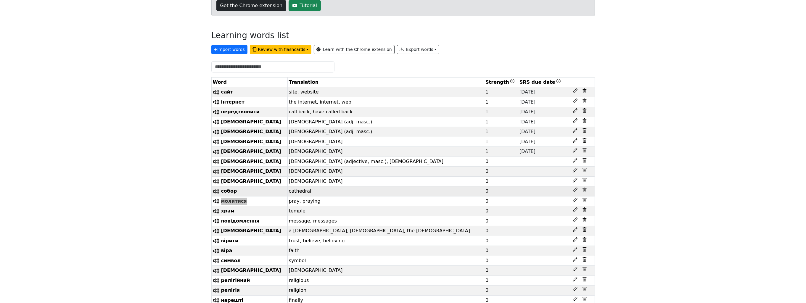
scroll to position [111, 0]
drag, startPoint x: 258, startPoint y: 116, endPoint x: 221, endPoint y: 114, distance: 37.3
click at [221, 114] on td "передзвонити" at bounding box center [249, 113] width 76 height 10
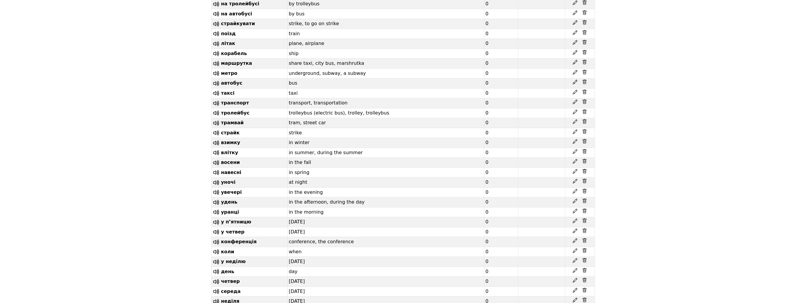
scroll to position [3830, 0]
drag, startPoint x: 244, startPoint y: 103, endPoint x: 222, endPoint y: 104, distance: 21.3
drag, startPoint x: 257, startPoint y: 135, endPoint x: 222, endPoint y: 134, distance: 34.9
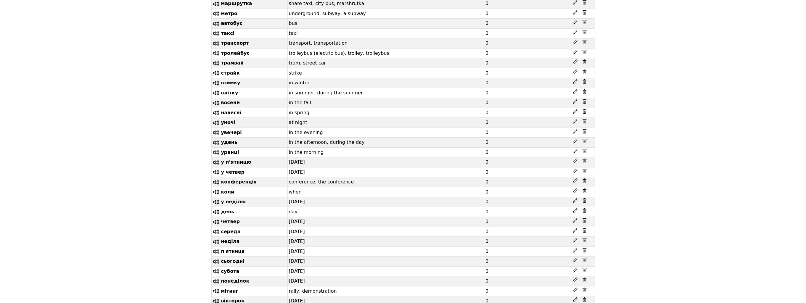
scroll to position [3890, 0]
drag, startPoint x: 262, startPoint y: 150, endPoint x: 220, endPoint y: 152, distance: 41.5
drag, startPoint x: 242, startPoint y: 158, endPoint x: 220, endPoint y: 161, distance: 22.1
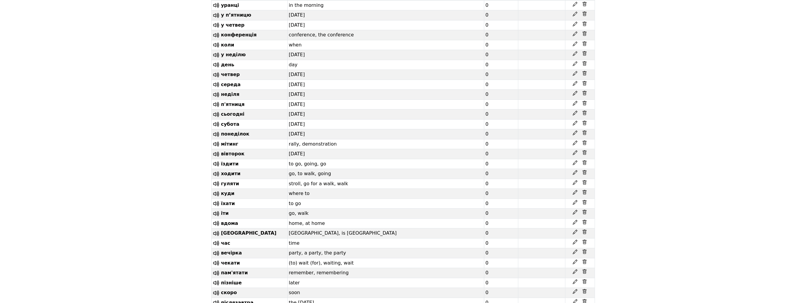
scroll to position [4038, 0]
drag, startPoint x: 250, startPoint y: 125, endPoint x: 221, endPoint y: 127, distance: 29.0
drag, startPoint x: 239, startPoint y: 136, endPoint x: 221, endPoint y: 137, distance: 18.1
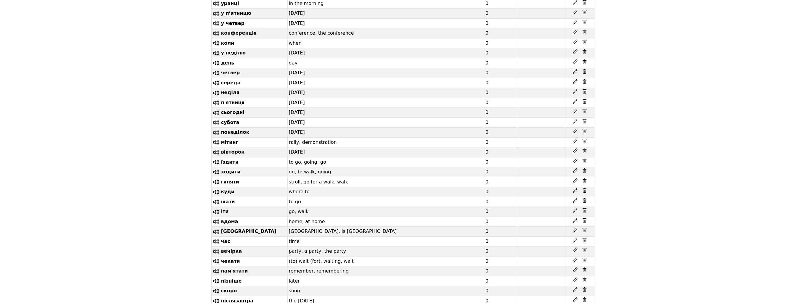
drag, startPoint x: 242, startPoint y: 145, endPoint x: 223, endPoint y: 147, distance: 19.3
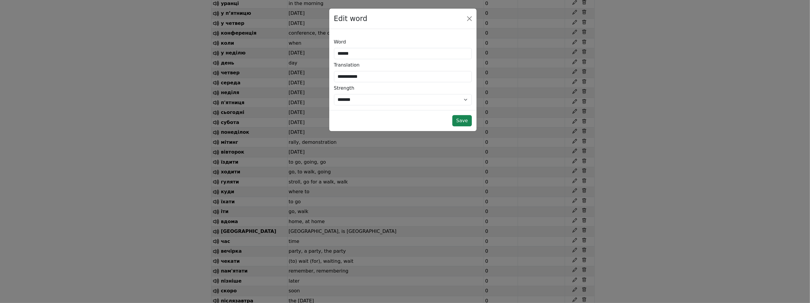
click at [121, 158] on div "**********" at bounding box center [405, 151] width 810 height 303
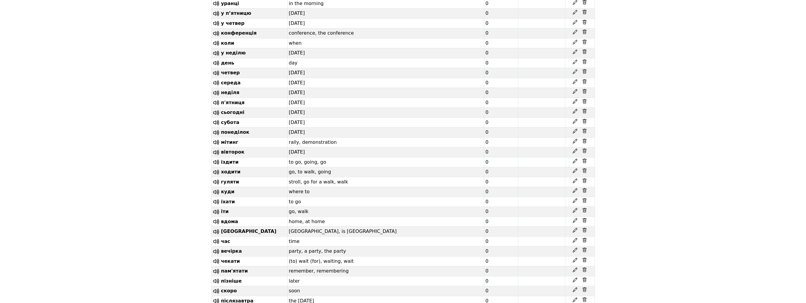
drag, startPoint x: 237, startPoint y: 145, endPoint x: 221, endPoint y: 147, distance: 15.8
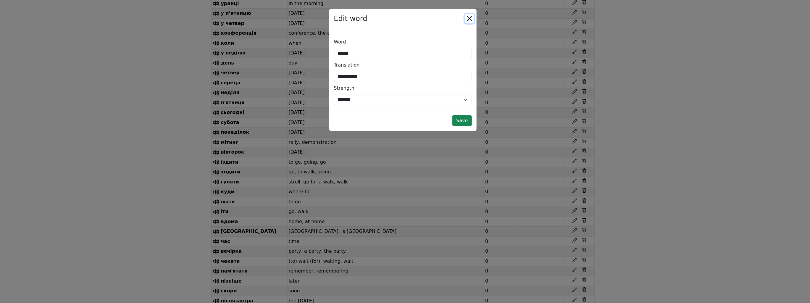
click at [469, 18] on button "Close" at bounding box center [469, 18] width 9 height 9
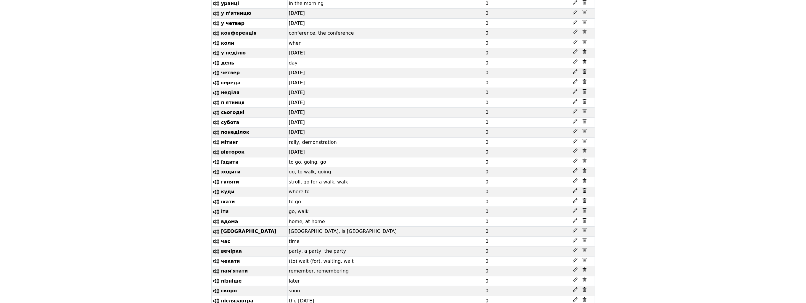
drag, startPoint x: 244, startPoint y: 154, endPoint x: 221, endPoint y: 157, distance: 22.7
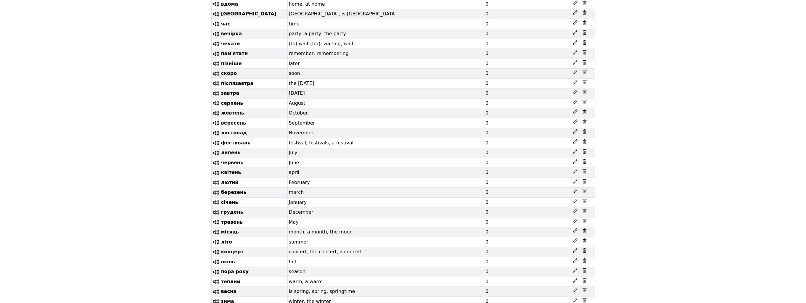
scroll to position [4274, 0]
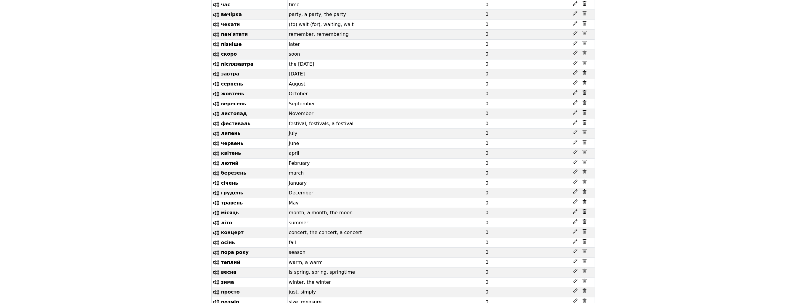
drag, startPoint x: 250, startPoint y: 128, endPoint x: 221, endPoint y: 130, distance: 28.8
drag, startPoint x: 250, startPoint y: 136, endPoint x: 221, endPoint y: 139, distance: 28.9
drag, startPoint x: 233, startPoint y: 150, endPoint x: 219, endPoint y: 152, distance: 14.0
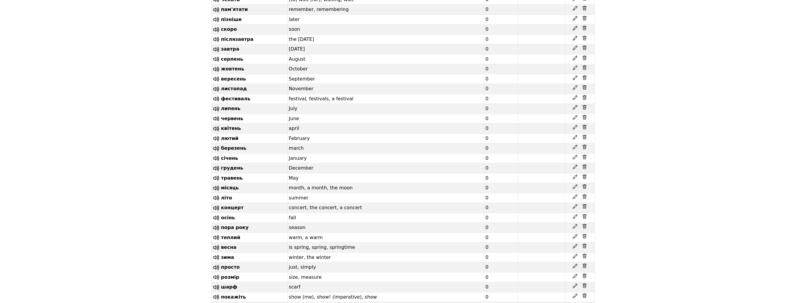
scroll to position [4304, 0]
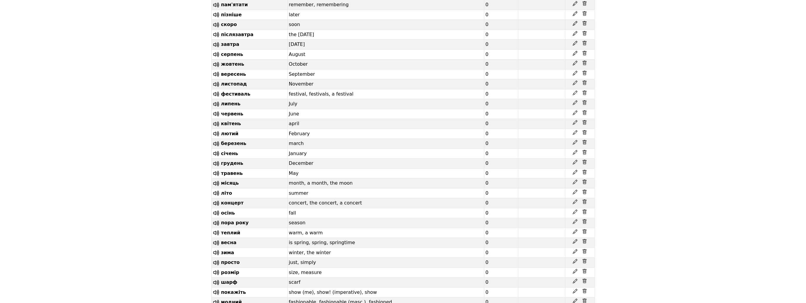
drag, startPoint x: 241, startPoint y: 139, endPoint x: 219, endPoint y: 142, distance: 22.1
drag, startPoint x: 232, startPoint y: 151, endPoint x: 220, endPoint y: 152, distance: 11.9
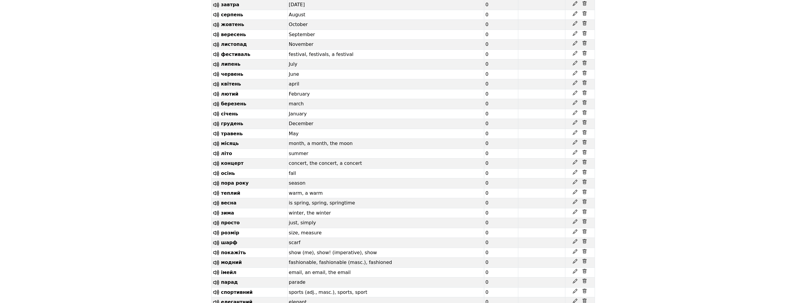
scroll to position [4363, 0]
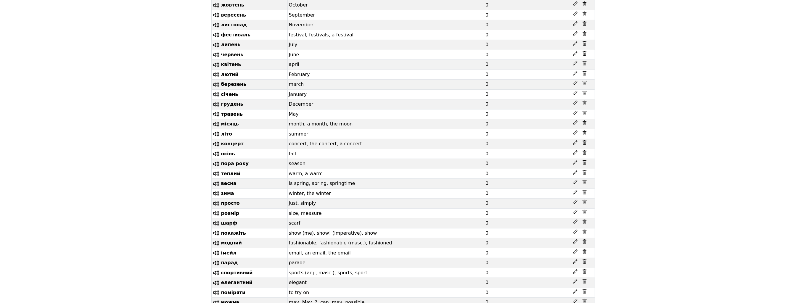
drag, startPoint x: 249, startPoint y: 132, endPoint x: 221, endPoint y: 134, distance: 27.3
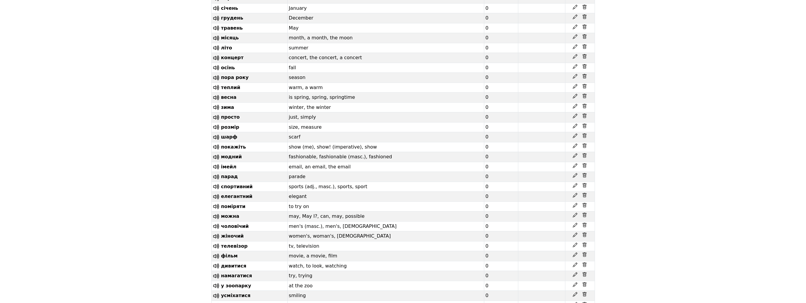
scroll to position [4452, 0]
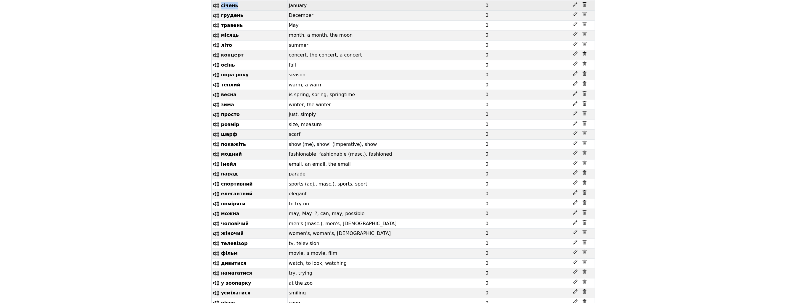
drag, startPoint x: 244, startPoint y: 221, endPoint x: 220, endPoint y: 225, distance: 24.2
click at [220, 11] on td "січень" at bounding box center [249, 6] width 76 height 10
drag, startPoint x: 246, startPoint y: 201, endPoint x: 220, endPoint y: 201, distance: 26.0
drag, startPoint x: 252, startPoint y: 211, endPoint x: 222, endPoint y: 212, distance: 29.6
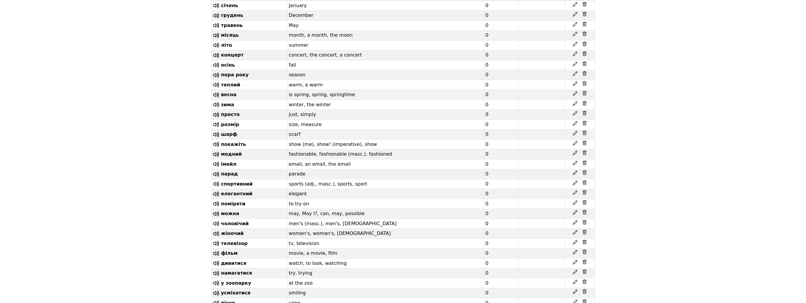
drag, startPoint x: 248, startPoint y: 190, endPoint x: 219, endPoint y: 191, distance: 28.4
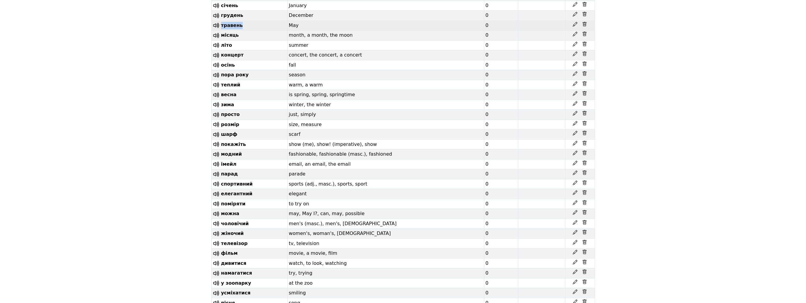
drag, startPoint x: 248, startPoint y: 239, endPoint x: 220, endPoint y: 243, distance: 29.0
click at [220, 30] on td "травень" at bounding box center [249, 25] width 76 height 10
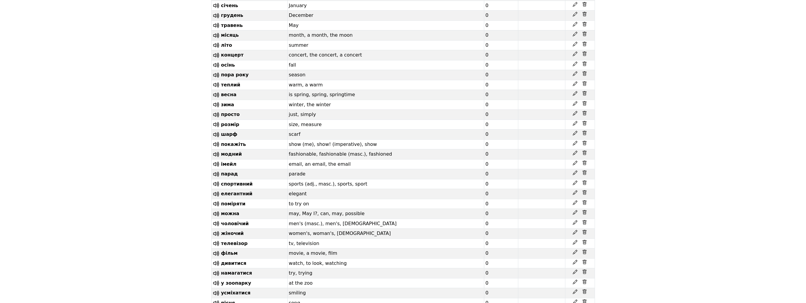
drag, startPoint x: 247, startPoint y: 181, endPoint x: 221, endPoint y: 181, distance: 25.8
drag, startPoint x: 244, startPoint y: 172, endPoint x: 221, endPoint y: 172, distance: 23.7
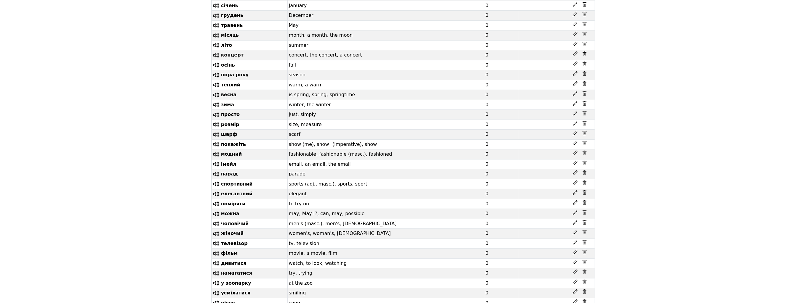
drag, startPoint x: 249, startPoint y: 117, endPoint x: 221, endPoint y: 118, distance: 27.8
drag, startPoint x: 242, startPoint y: 138, endPoint x: 221, endPoint y: 139, distance: 21.3
drag, startPoint x: 244, startPoint y: 128, endPoint x: 218, endPoint y: 128, distance: 25.8
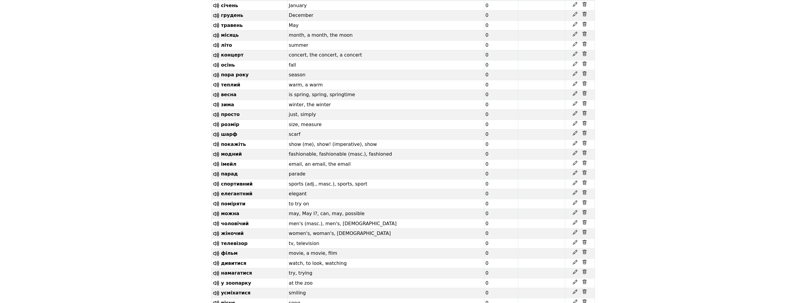
drag, startPoint x: 248, startPoint y: 149, endPoint x: 221, endPoint y: 149, distance: 26.6
drag, startPoint x: 248, startPoint y: 232, endPoint x: 220, endPoint y: 235, distance: 27.4
click at [220, 21] on td "грудень" at bounding box center [249, 16] width 76 height 10
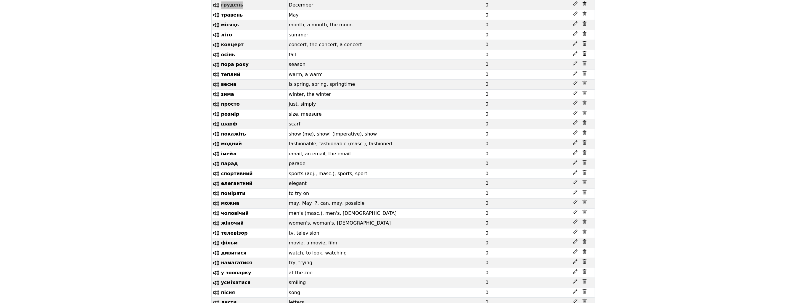
scroll to position [4511, 0]
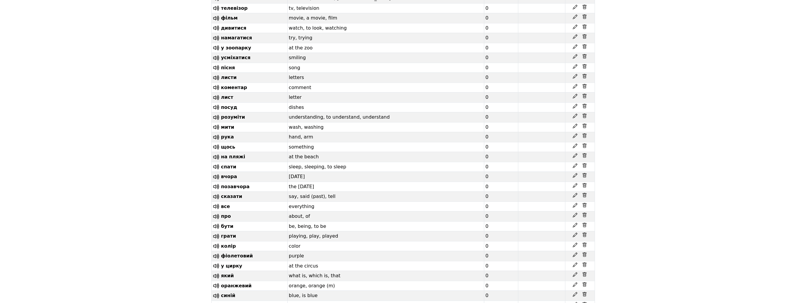
scroll to position [4689, 0]
drag, startPoint x: 242, startPoint y: 111, endPoint x: 221, endPoint y: 112, distance: 21.1
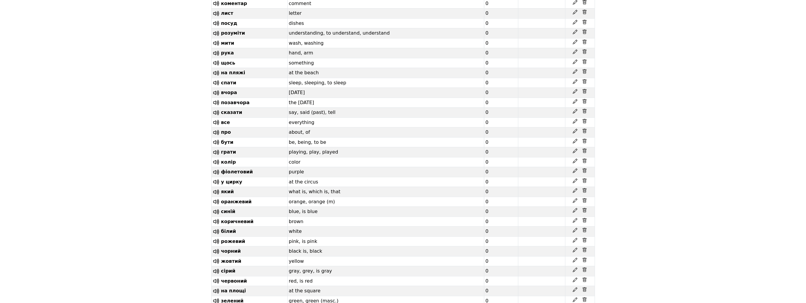
scroll to position [4807, 0]
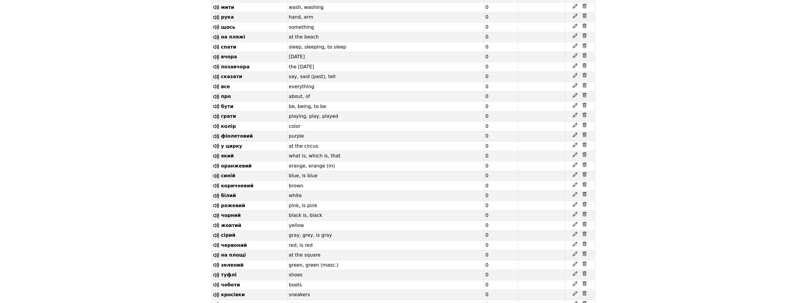
drag, startPoint x: 265, startPoint y: 168, endPoint x: 214, endPoint y: 168, distance: 51.5
click at [185, 171] on div "Lingo Champion Library Vocabulary Statistics 0 Free plan Settings Browser exten…" at bounding box center [403, 200] width 806 height 10015
drag, startPoint x: 250, startPoint y: 75, endPoint x: 221, endPoint y: 77, distance: 28.5
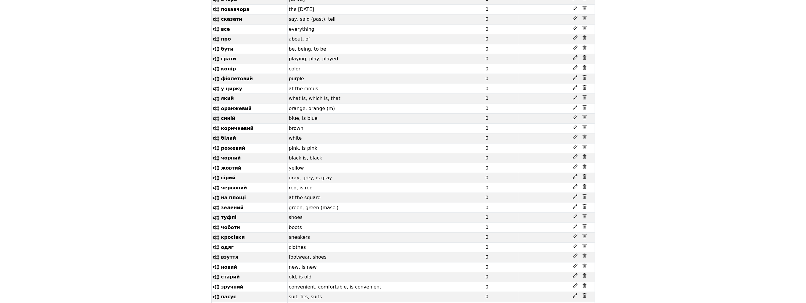
scroll to position [4866, 0]
click at [146, 175] on div "Lingo Champion Library Vocabulary Statistics 0 Free plan Settings Browser exten…" at bounding box center [403, 141] width 806 height 10015
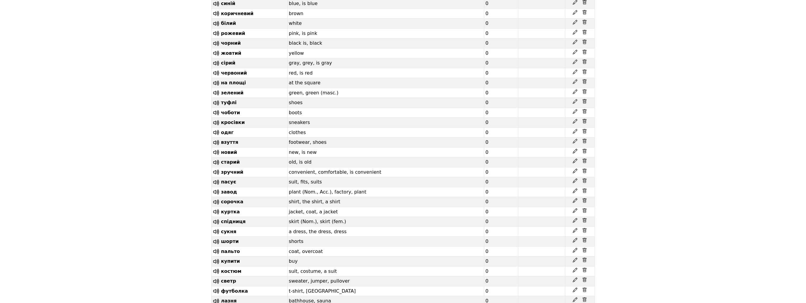
scroll to position [4985, 0]
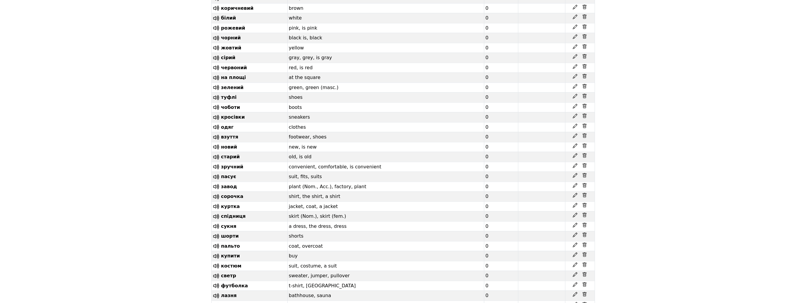
drag, startPoint x: 242, startPoint y: 107, endPoint x: 220, endPoint y: 107, distance: 22.2
click at [179, 136] on div "Lingo Champion Library Vocabulary Statistics 0 Free plan Settings Browser exten…" at bounding box center [403, 22] width 806 height 10015
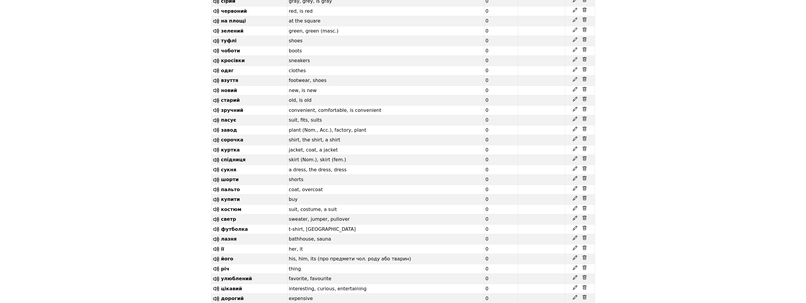
scroll to position [5044, 0]
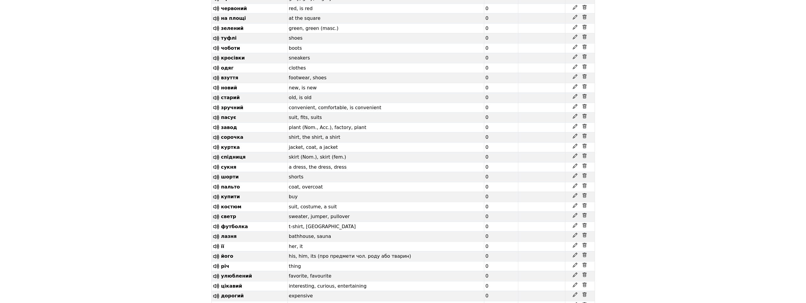
drag, startPoint x: 254, startPoint y: 139, endPoint x: 221, endPoint y: 142, distance: 32.9
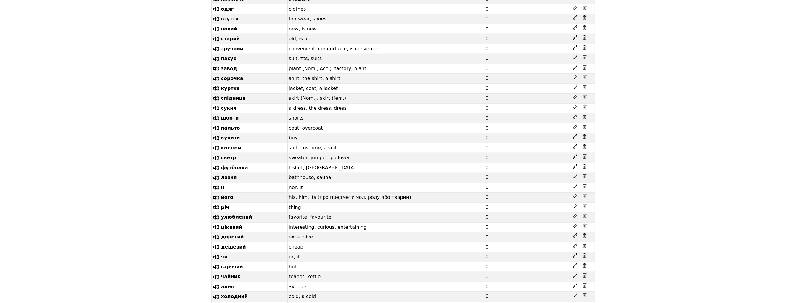
scroll to position [5103, 0]
drag, startPoint x: 254, startPoint y: 112, endPoint x: 221, endPoint y: 112, distance: 32.9
drag, startPoint x: 246, startPoint y: 124, endPoint x: 221, endPoint y: 123, distance: 24.9
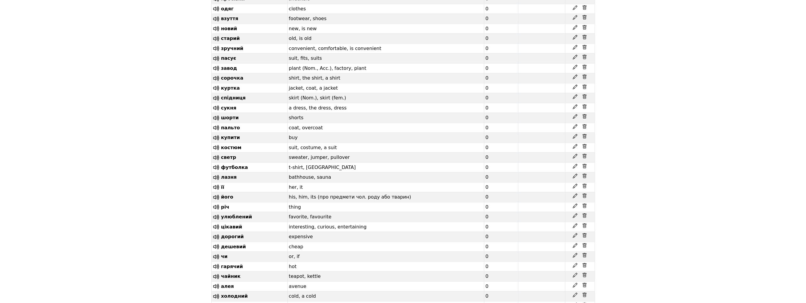
drag, startPoint x: 257, startPoint y: 133, endPoint x: 221, endPoint y: 134, distance: 36.1
drag, startPoint x: 242, startPoint y: 144, endPoint x: 221, endPoint y: 145, distance: 20.4
drag, startPoint x: 246, startPoint y: 154, endPoint x: 221, endPoint y: 156, distance: 24.7
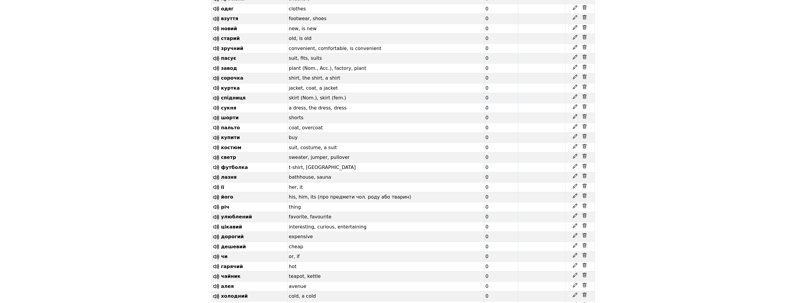
drag, startPoint x: 247, startPoint y: 162, endPoint x: 221, endPoint y: 163, distance: 25.2
drag, startPoint x: 236, startPoint y: 173, endPoint x: 221, endPoint y: 175, distance: 15.5
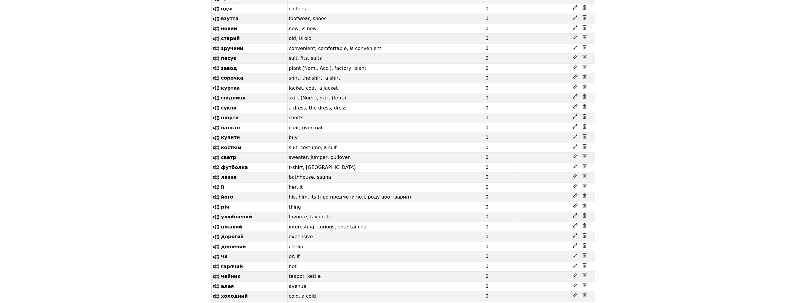
drag, startPoint x: 238, startPoint y: 184, endPoint x: 222, endPoint y: 186, distance: 16.8
drag, startPoint x: 255, startPoint y: 194, endPoint x: 221, endPoint y: 196, distance: 33.2
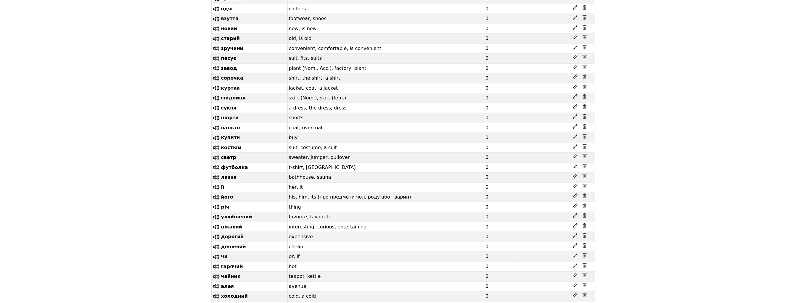
drag, startPoint x: 244, startPoint y: 216, endPoint x: 221, endPoint y: 217, distance: 23.1
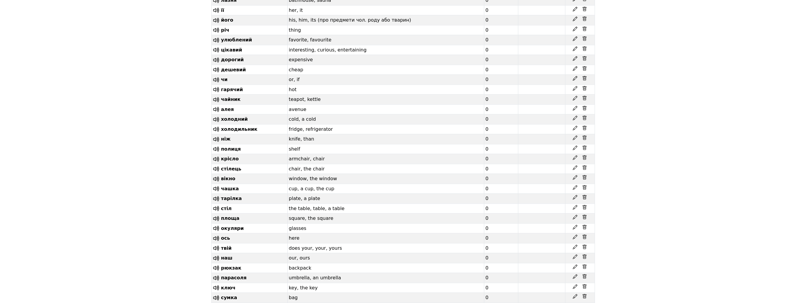
scroll to position [5281, 0]
drag, startPoint x: 249, startPoint y: 123, endPoint x: 220, endPoint y: 123, distance: 28.7
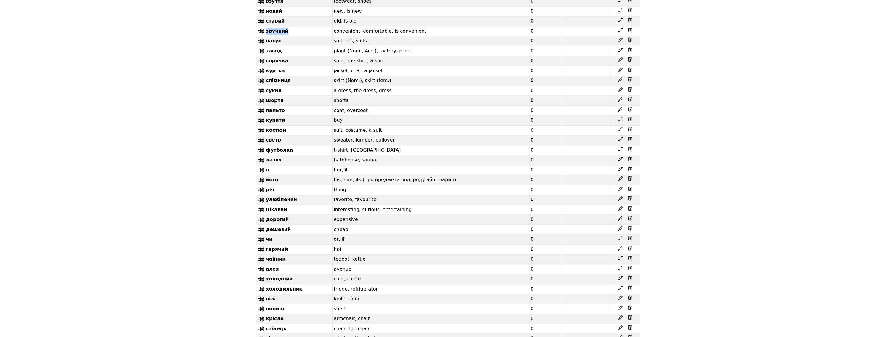
scroll to position [5119, 0]
drag, startPoint x: 281, startPoint y: 214, endPoint x: 265, endPoint y: 215, distance: 15.8
click at [265, 47] on td "пасує" at bounding box center [294, 42] width 76 height 10
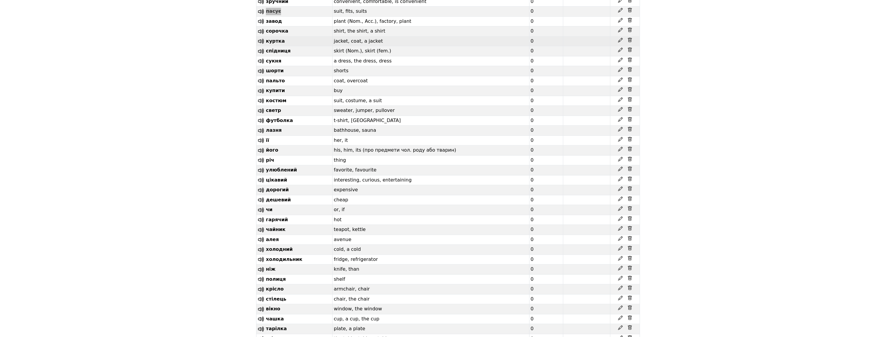
scroll to position [5152, 0]
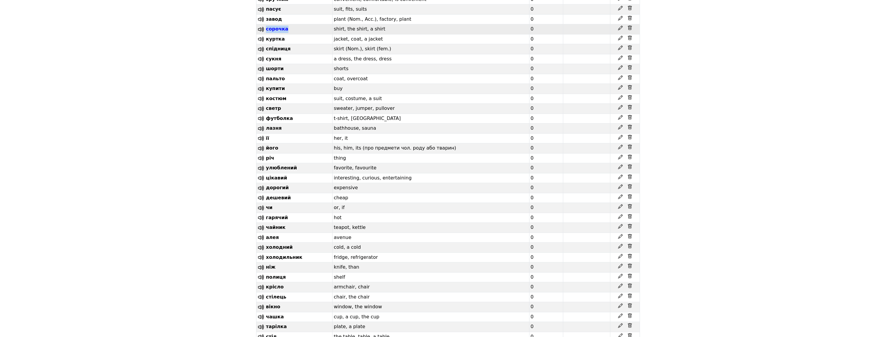
drag, startPoint x: 295, startPoint y: 203, endPoint x: 266, endPoint y: 203, distance: 29.3
click at [266, 34] on td "сорочка" at bounding box center [294, 29] width 76 height 10
drag, startPoint x: 292, startPoint y: 119, endPoint x: 277, endPoint y: 119, distance: 15.1
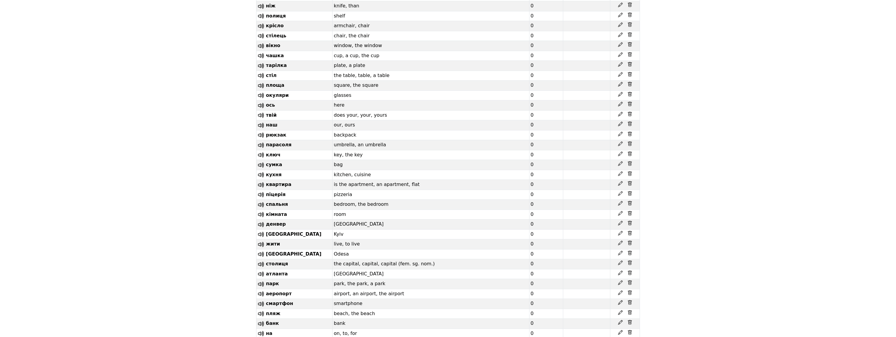
scroll to position [5415, 0]
drag, startPoint x: 283, startPoint y: 156, endPoint x: 265, endPoint y: 157, distance: 17.8
click at [266, 9] on td "ніж" at bounding box center [294, 4] width 76 height 10
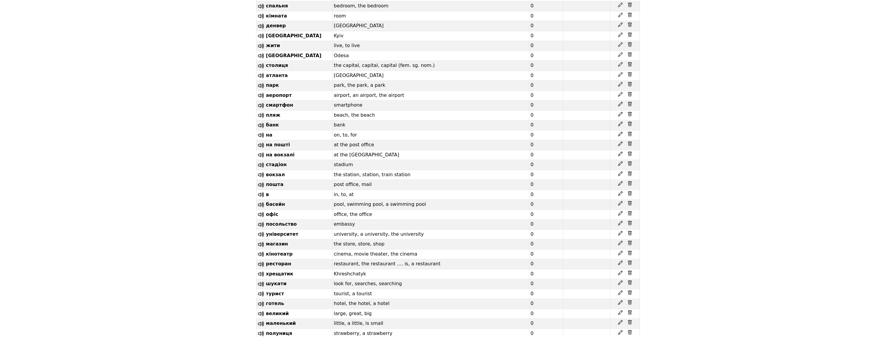
scroll to position [5646, 0]
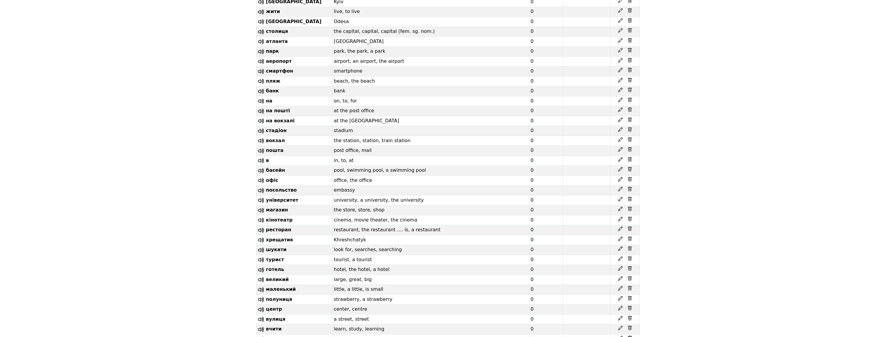
drag, startPoint x: 295, startPoint y: 119, endPoint x: 265, endPoint y: 120, distance: 30.8
drag, startPoint x: 291, startPoint y: 139, endPoint x: 266, endPoint y: 141, distance: 24.6
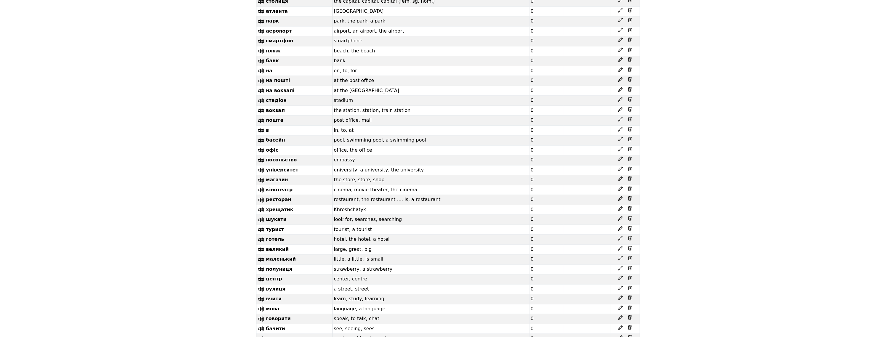
scroll to position [5678, 0]
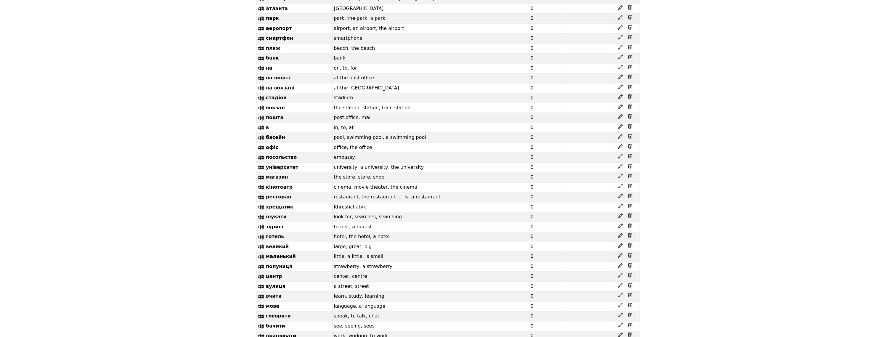
drag, startPoint x: 286, startPoint y: 140, endPoint x: 266, endPoint y: 140, distance: 20.7
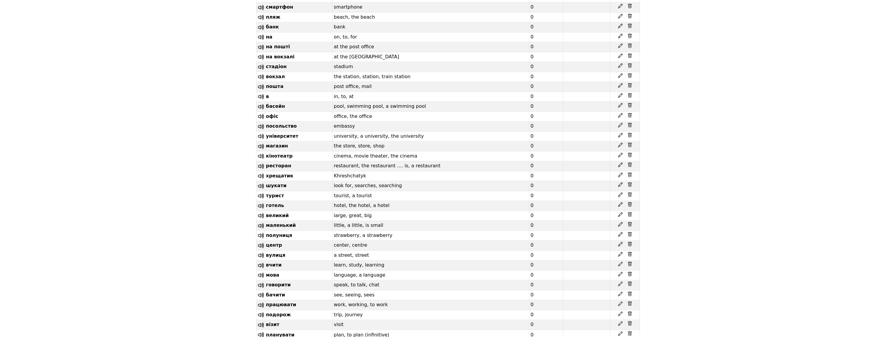
scroll to position [5711, 0]
drag, startPoint x: 291, startPoint y: 159, endPoint x: 266, endPoint y: 157, distance: 24.9
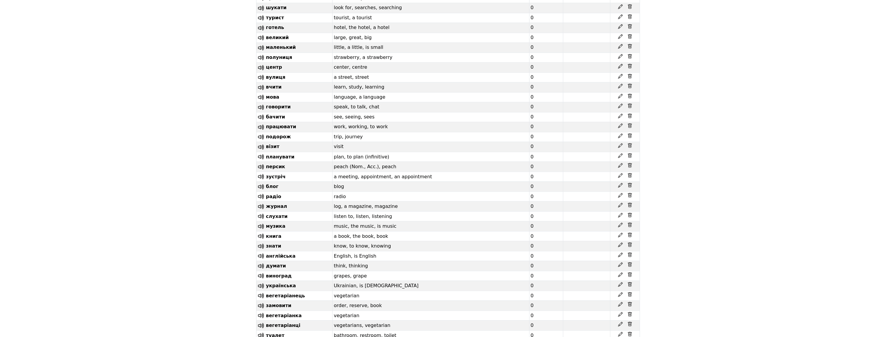
scroll to position [5909, 0]
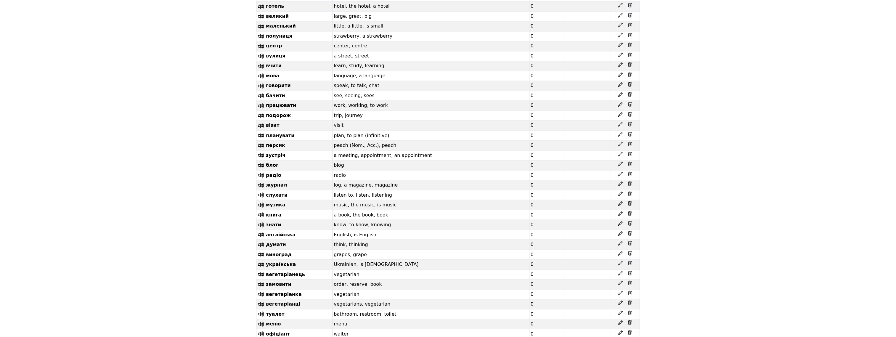
drag, startPoint x: 304, startPoint y: 123, endPoint x: 266, endPoint y: 123, distance: 38.5
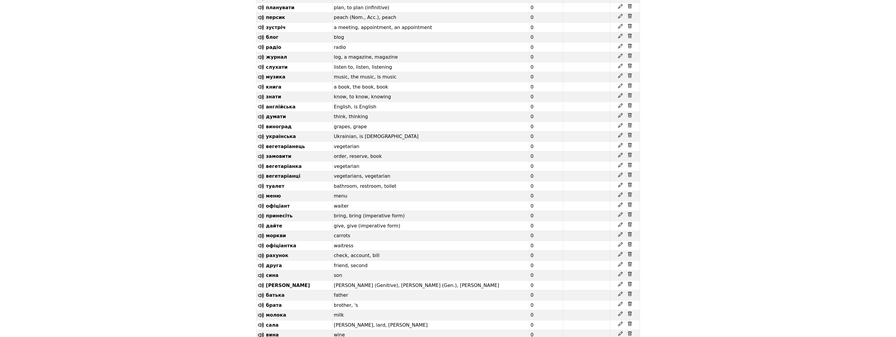
scroll to position [6040, 0]
drag, startPoint x: 301, startPoint y: 104, endPoint x: 266, endPoint y: 104, distance: 34.3
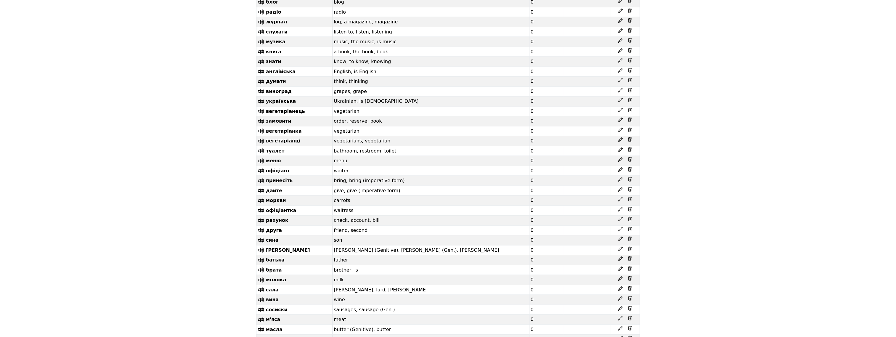
scroll to position [6073, 0]
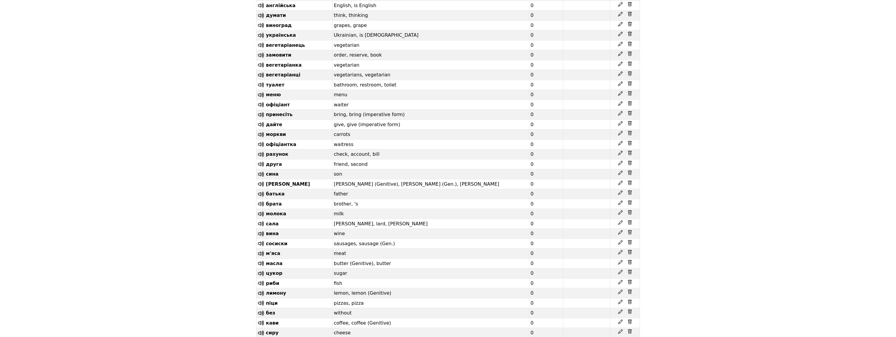
scroll to position [6139, 0]
drag, startPoint x: 297, startPoint y: 121, endPoint x: 267, endPoint y: 122, distance: 29.9
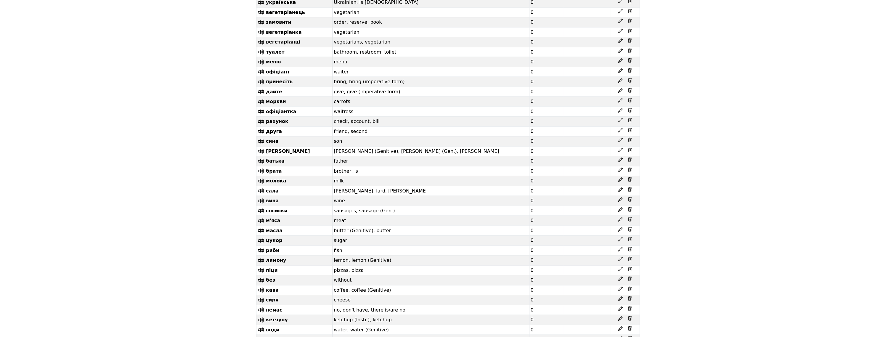
scroll to position [6172, 0]
drag, startPoint x: 294, startPoint y: 199, endPoint x: 265, endPoint y: 202, distance: 29.4
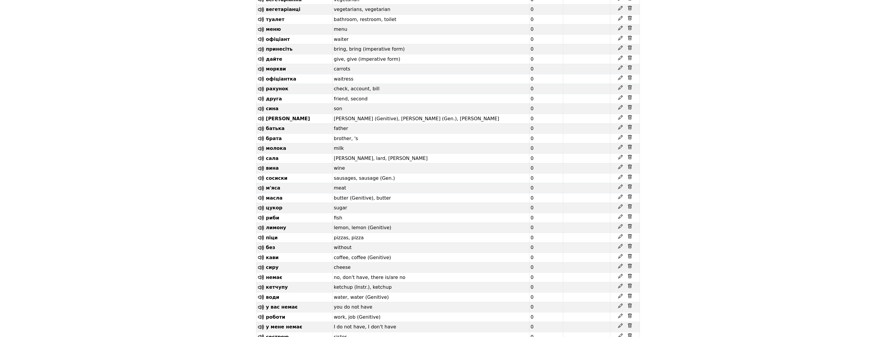
scroll to position [6205, 0]
drag, startPoint x: 294, startPoint y: 197, endPoint x: 266, endPoint y: 197, distance: 27.5
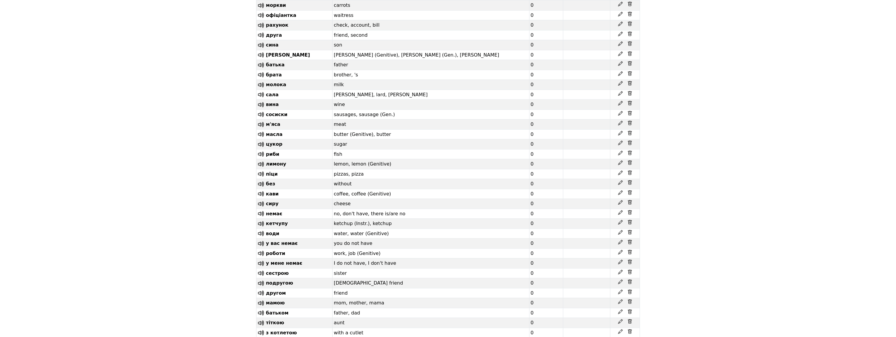
scroll to position [6270, 0]
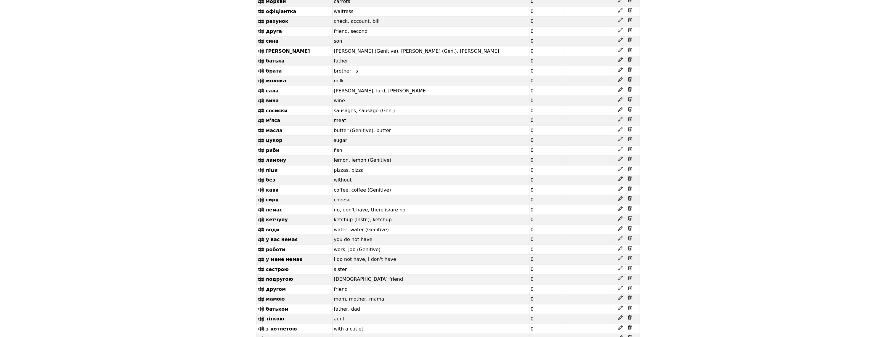
drag, startPoint x: 306, startPoint y: 193, endPoint x: 266, endPoint y: 192, distance: 40.0
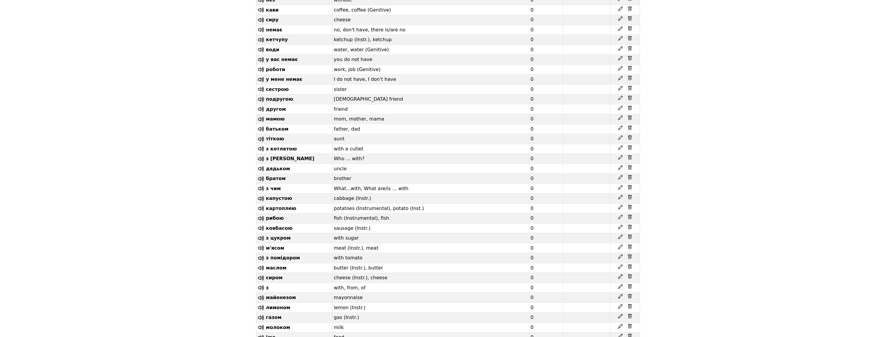
scroll to position [6468, 0]
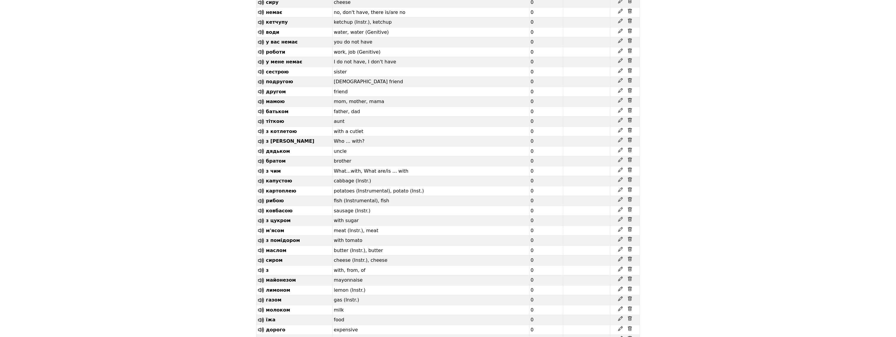
drag, startPoint x: 285, startPoint y: 160, endPoint x: 265, endPoint y: 160, distance: 19.8
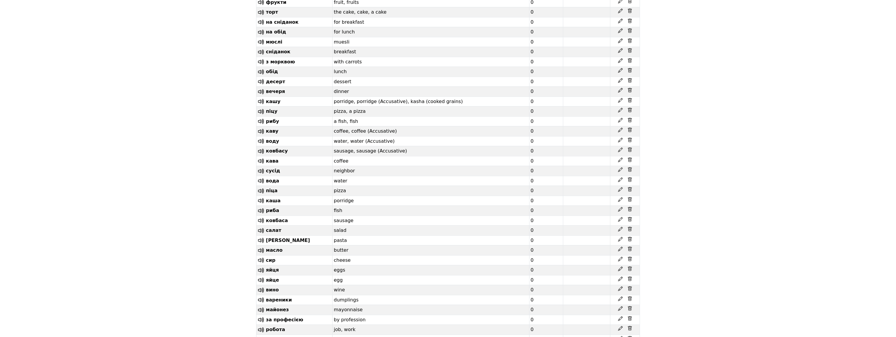
scroll to position [6895, 0]
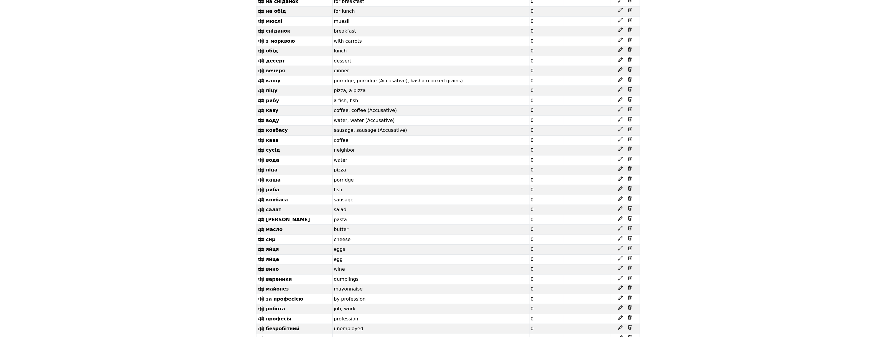
drag, startPoint x: 294, startPoint y: 101, endPoint x: 264, endPoint y: 100, distance: 30.2
drag, startPoint x: 285, startPoint y: 101, endPoint x: 266, endPoint y: 104, distance: 19.1
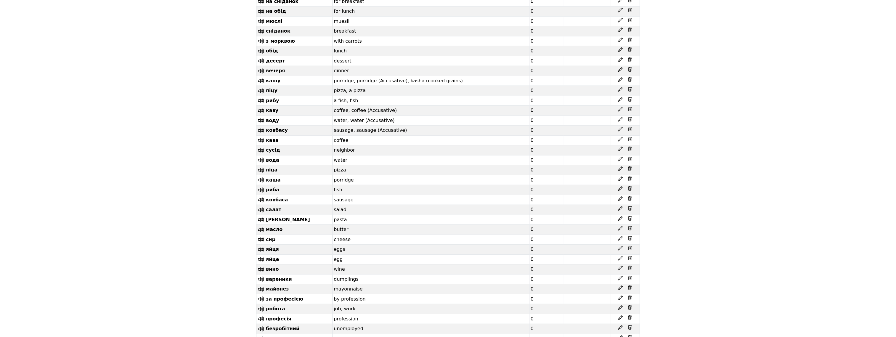
drag, startPoint x: 282, startPoint y: 133, endPoint x: 265, endPoint y: 133, distance: 16.6
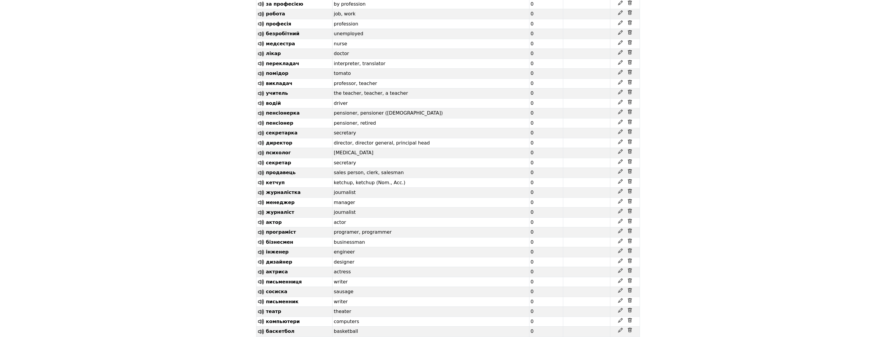
drag, startPoint x: 265, startPoint y: 133, endPoint x: 684, endPoint y: 59, distance: 425.5
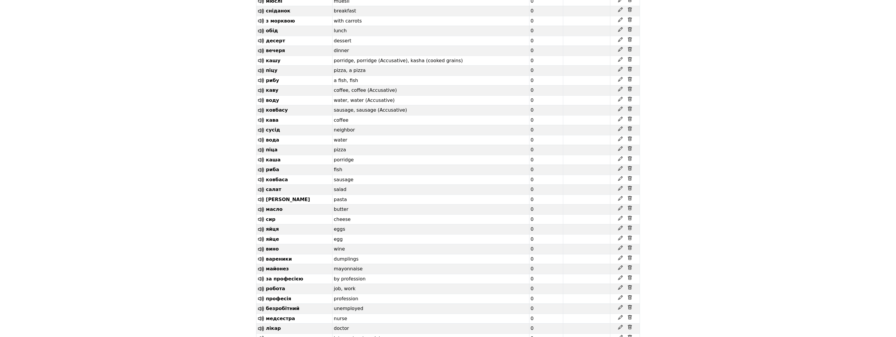
scroll to position [6924, 0]
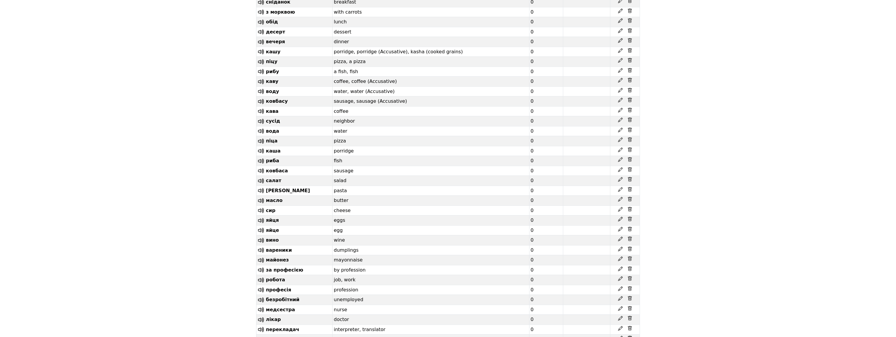
drag, startPoint x: 276, startPoint y: 112, endPoint x: 265, endPoint y: 112, distance: 11.6
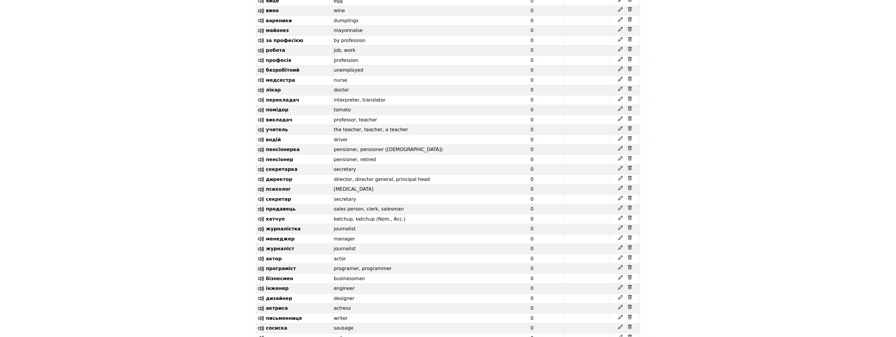
scroll to position [7154, 0]
drag, startPoint x: 281, startPoint y: 130, endPoint x: 266, endPoint y: 131, distance: 14.2
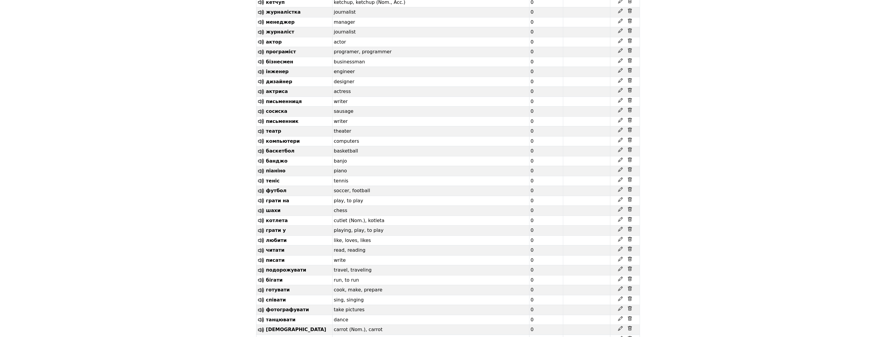
scroll to position [7385, 0]
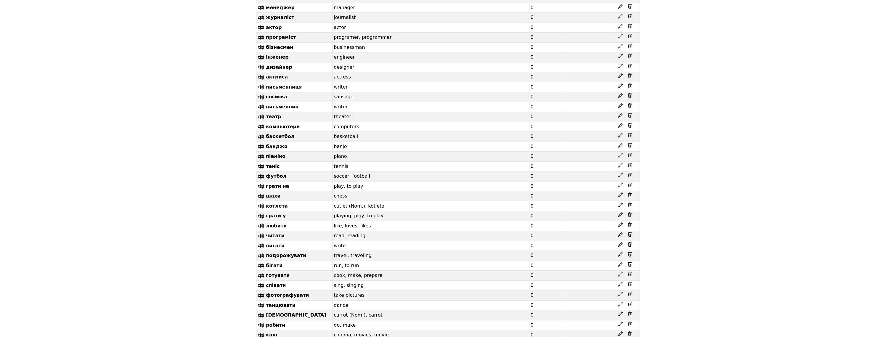
drag, startPoint x: 302, startPoint y: 114, endPoint x: 264, endPoint y: 114, distance: 38.2
drag, startPoint x: 302, startPoint y: 134, endPoint x: 267, endPoint y: 136, distance: 35.8
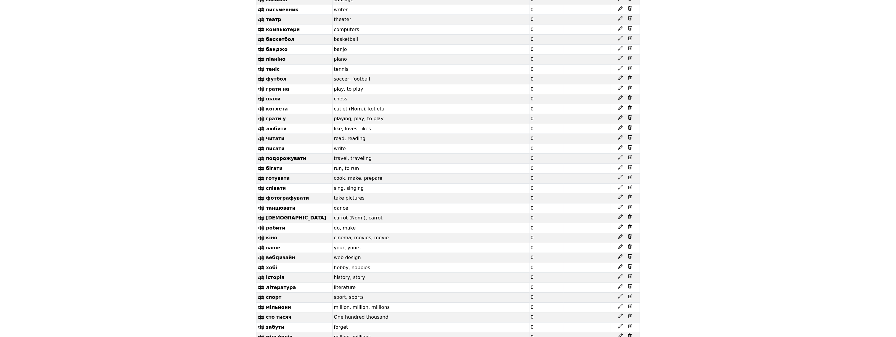
scroll to position [7483, 0]
drag, startPoint x: 296, startPoint y: 130, endPoint x: 267, endPoint y: 130, distance: 29.6
drag, startPoint x: 207, startPoint y: 141, endPoint x: 211, endPoint y: 140, distance: 3.5
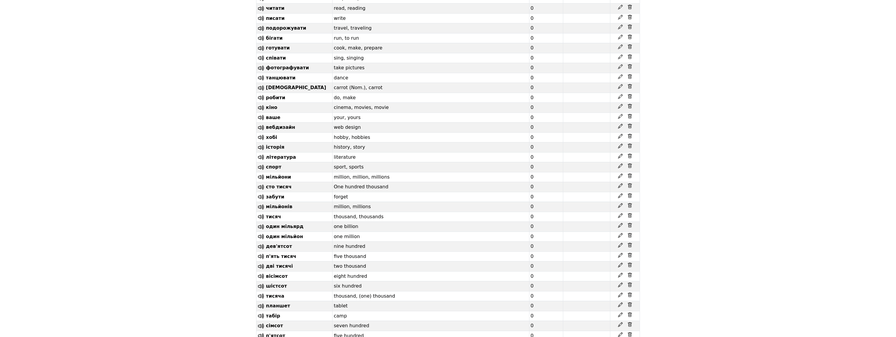
scroll to position [7615, 0]
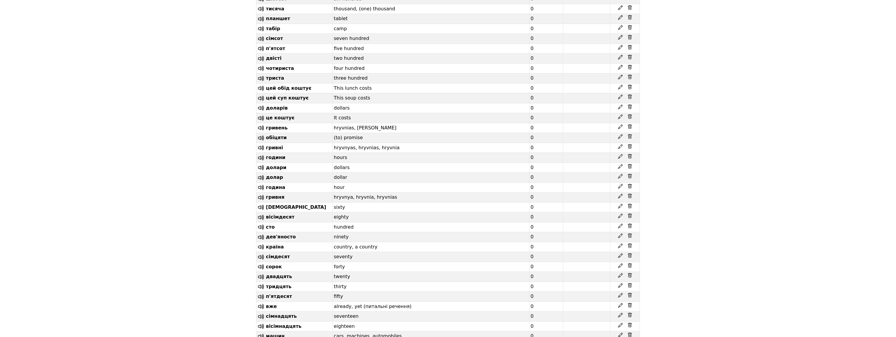
scroll to position [7911, 0]
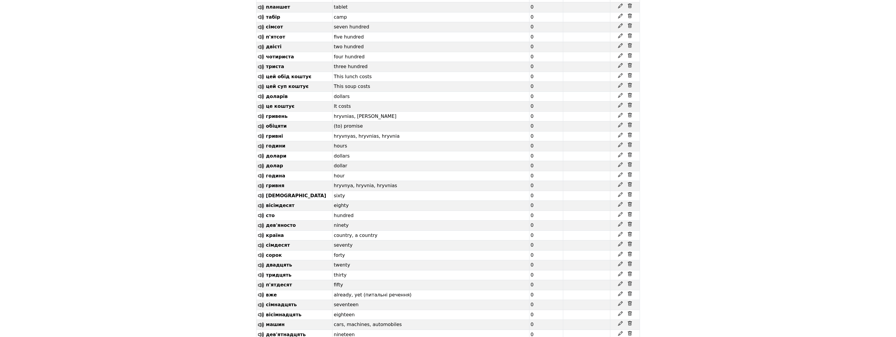
drag, startPoint x: 275, startPoint y: 184, endPoint x: 266, endPoint y: 184, distance: 8.6
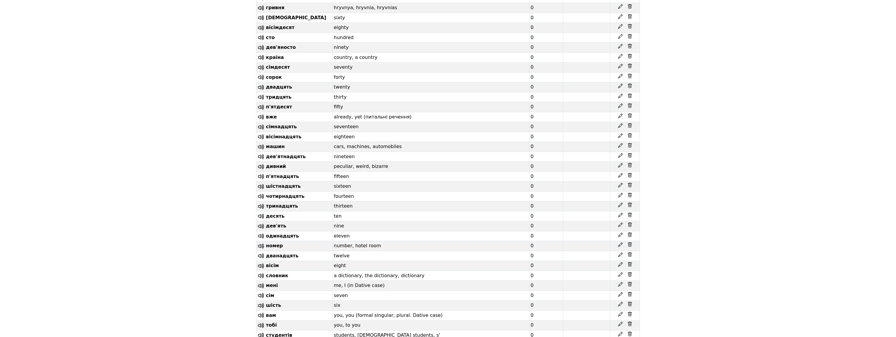
scroll to position [8108, 0]
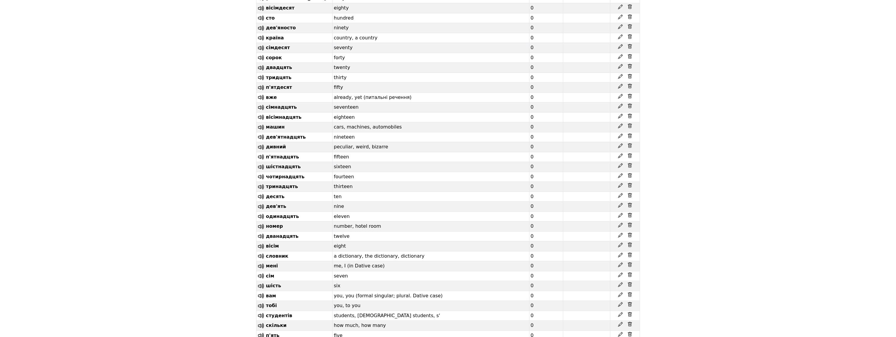
drag, startPoint x: 300, startPoint y: 201, endPoint x: 266, endPoint y: 205, distance: 34.9
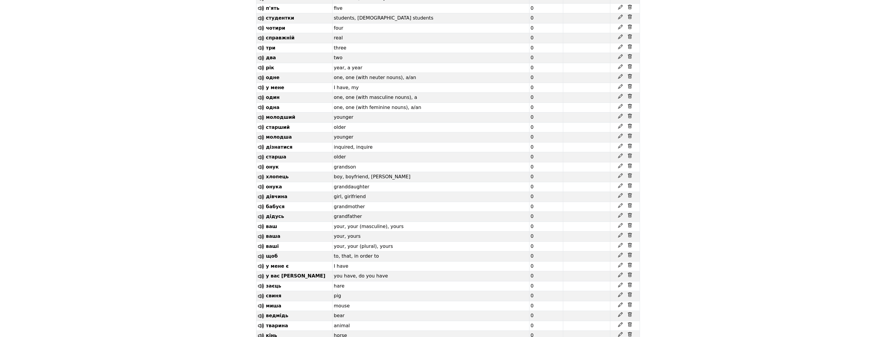
scroll to position [8437, 0]
drag, startPoint x: 303, startPoint y: 120, endPoint x: 265, endPoint y: 120, distance: 38.2
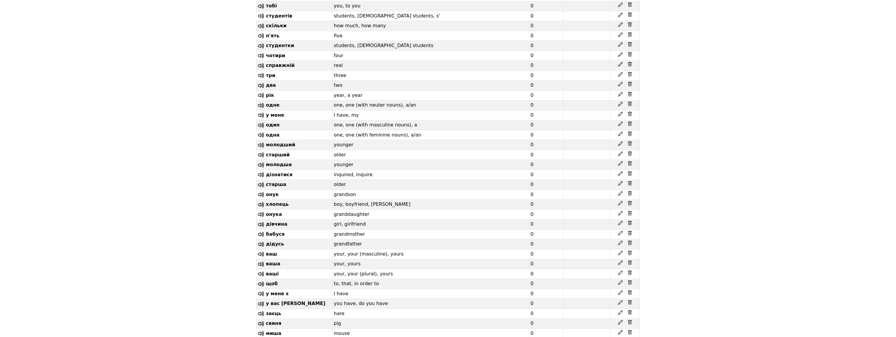
scroll to position [8404, 0]
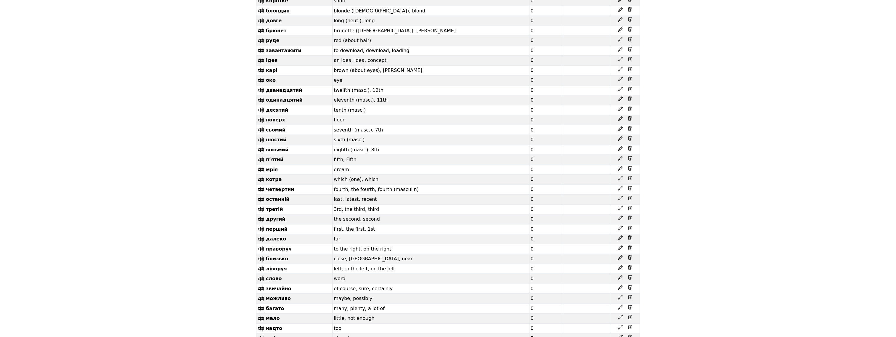
scroll to position [8285, 0]
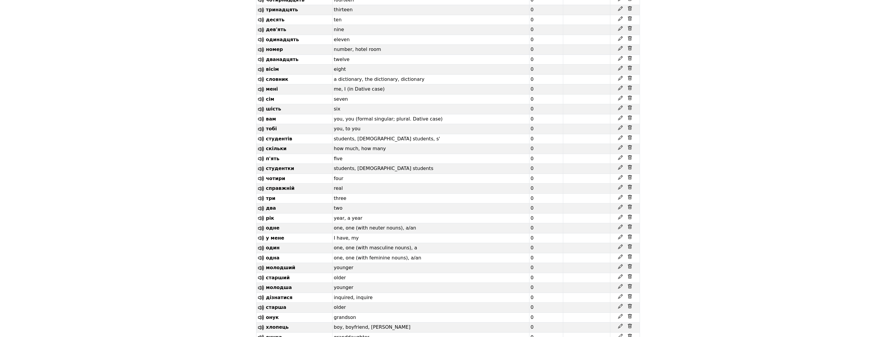
drag, startPoint x: 295, startPoint y: 168, endPoint x: 265, endPoint y: 169, distance: 29.6
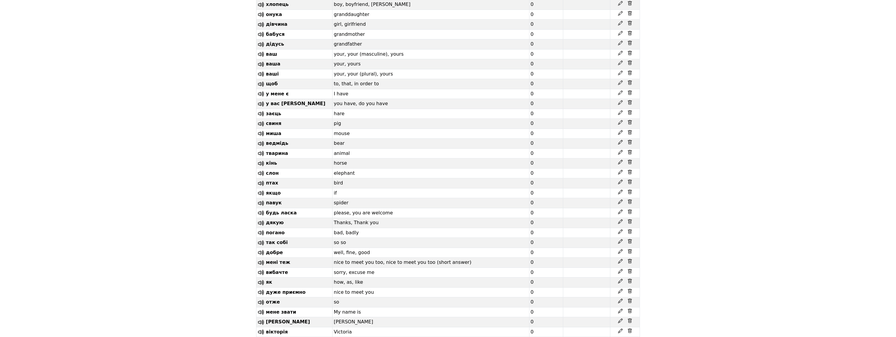
scroll to position [8613, 0]
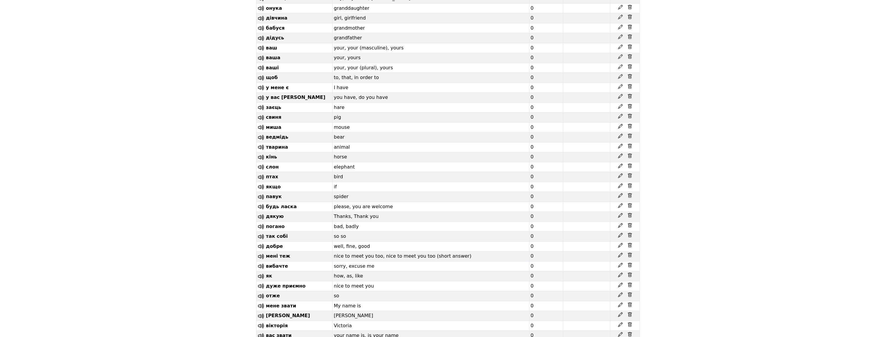
drag, startPoint x: 303, startPoint y: 146, endPoint x: 264, endPoint y: 147, distance: 39.1
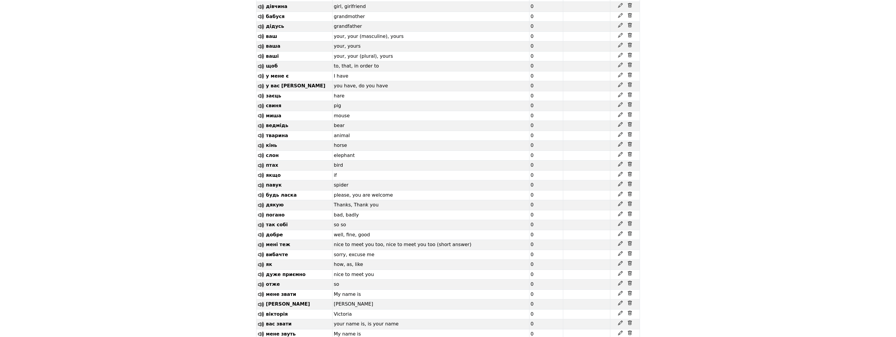
scroll to position [8646, 0]
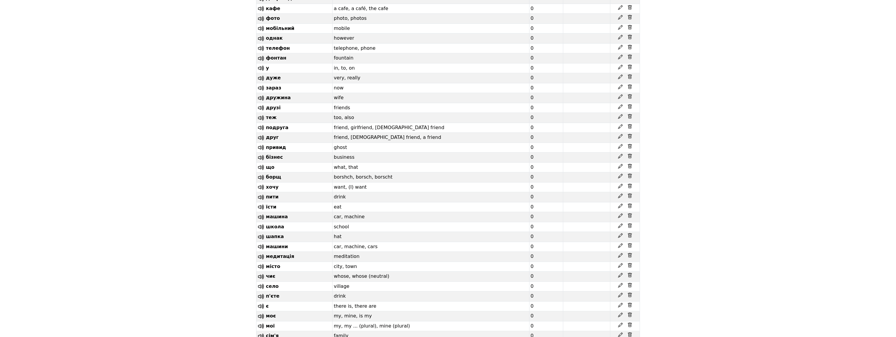
scroll to position [9041, 0]
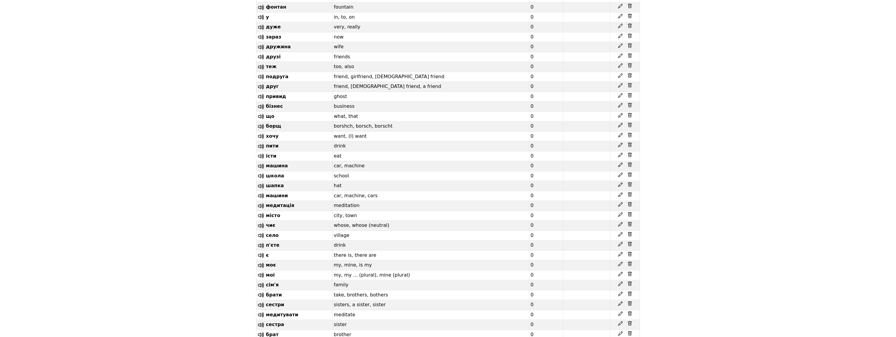
drag, startPoint x: 284, startPoint y: 174, endPoint x: 265, endPoint y: 174, distance: 18.9
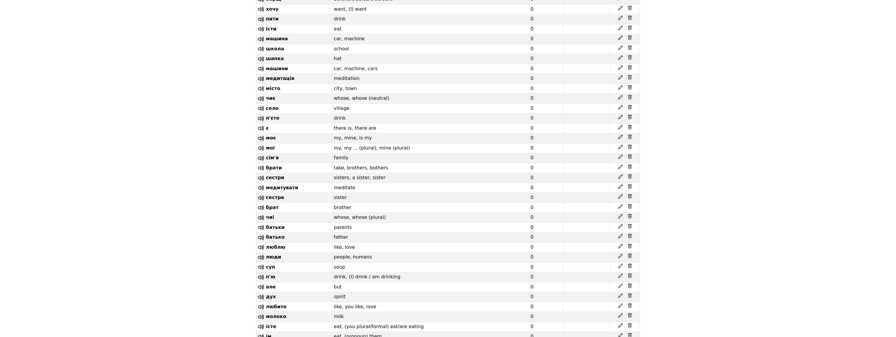
scroll to position [9173, 0]
drag, startPoint x: 293, startPoint y: 165, endPoint x: 264, endPoint y: 164, distance: 29.3
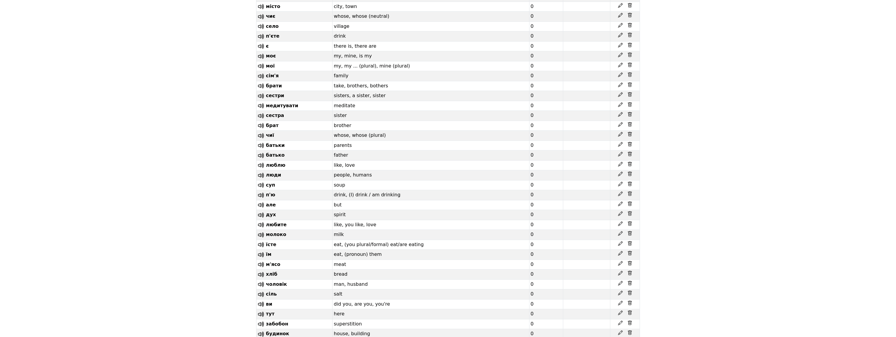
scroll to position [9271, 0]
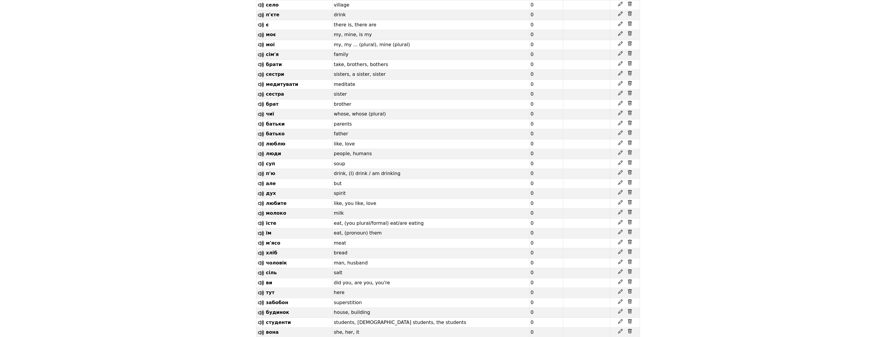
drag, startPoint x: 294, startPoint y: 179, endPoint x: 265, endPoint y: 182, distance: 28.8
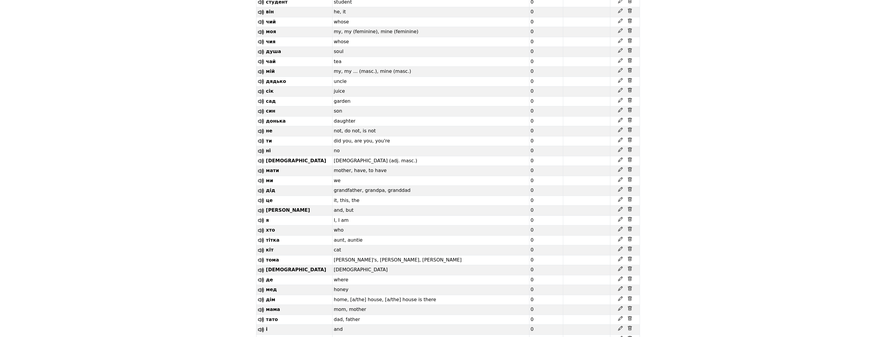
scroll to position [9633, 0]
drag, startPoint x: 282, startPoint y: 153, endPoint x: 265, endPoint y: 154, distance: 16.6
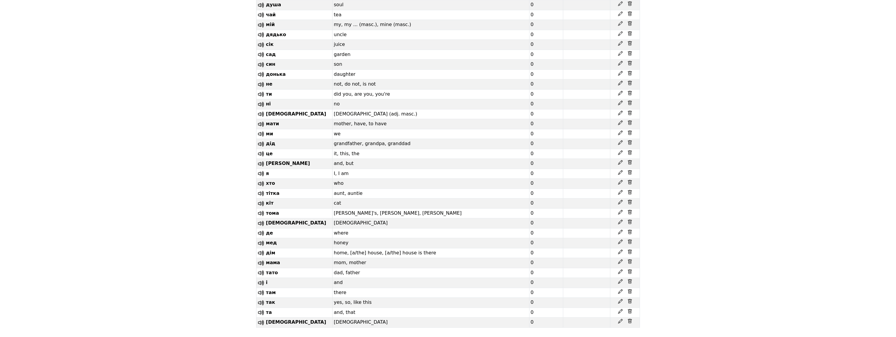
scroll to position [9731, 0]
drag, startPoint x: 301, startPoint y: 170, endPoint x: 265, endPoint y: 169, distance: 35.8
drag, startPoint x: 282, startPoint y: 149, endPoint x: 265, endPoint y: 152, distance: 16.7
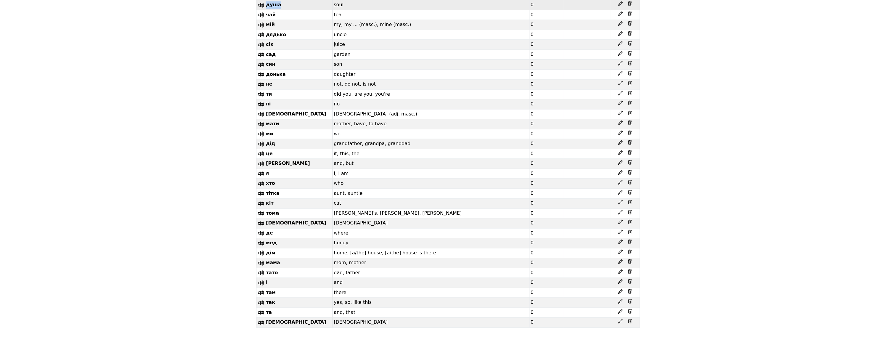
click at [265, 10] on td "душа" at bounding box center [294, 5] width 76 height 10
click at [297, 119] on td "[DEMOGRAPHIC_DATA]" at bounding box center [294, 114] width 76 height 10
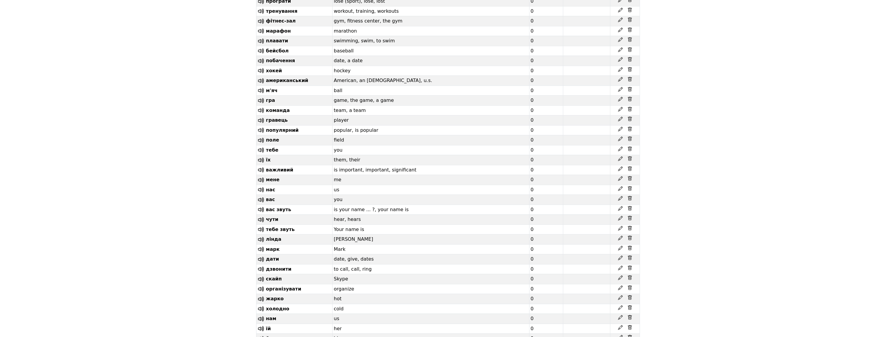
scroll to position [9116, 0]
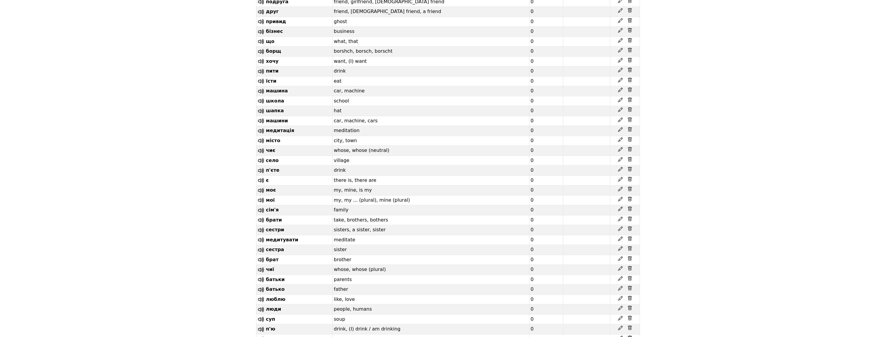
drag, startPoint x: 305, startPoint y: 167, endPoint x: 267, endPoint y: 170, distance: 38.8
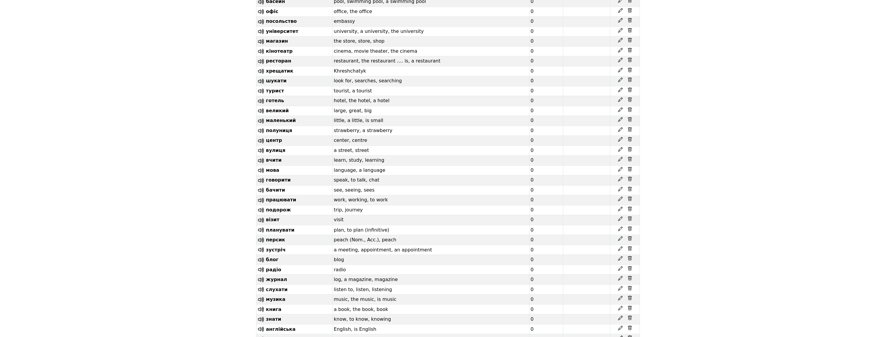
scroll to position [7443, 0]
